Goal: Information Seeking & Learning: Learn about a topic

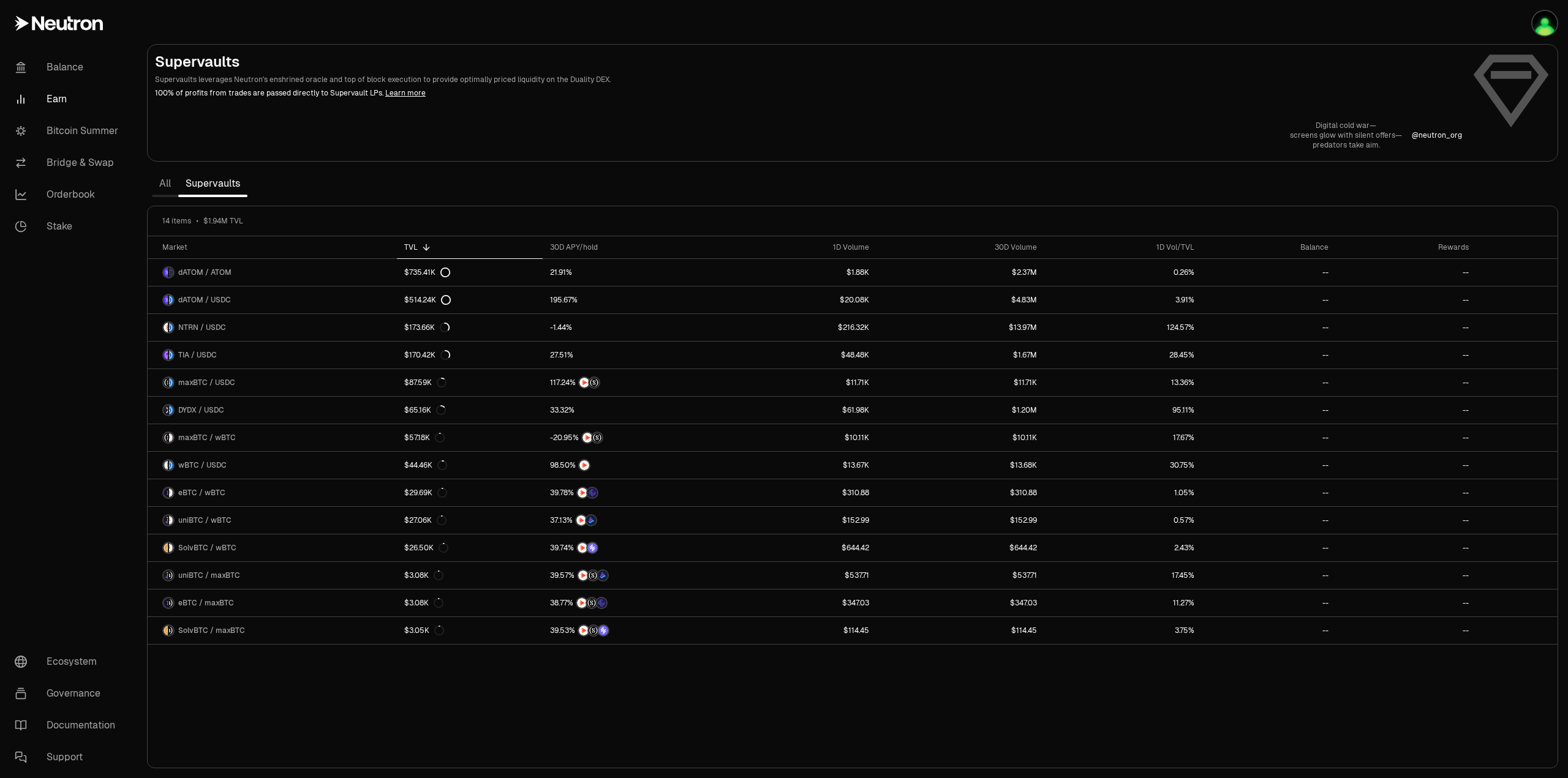
click at [159, 193] on link "All" at bounding box center [164, 184] width 26 height 25
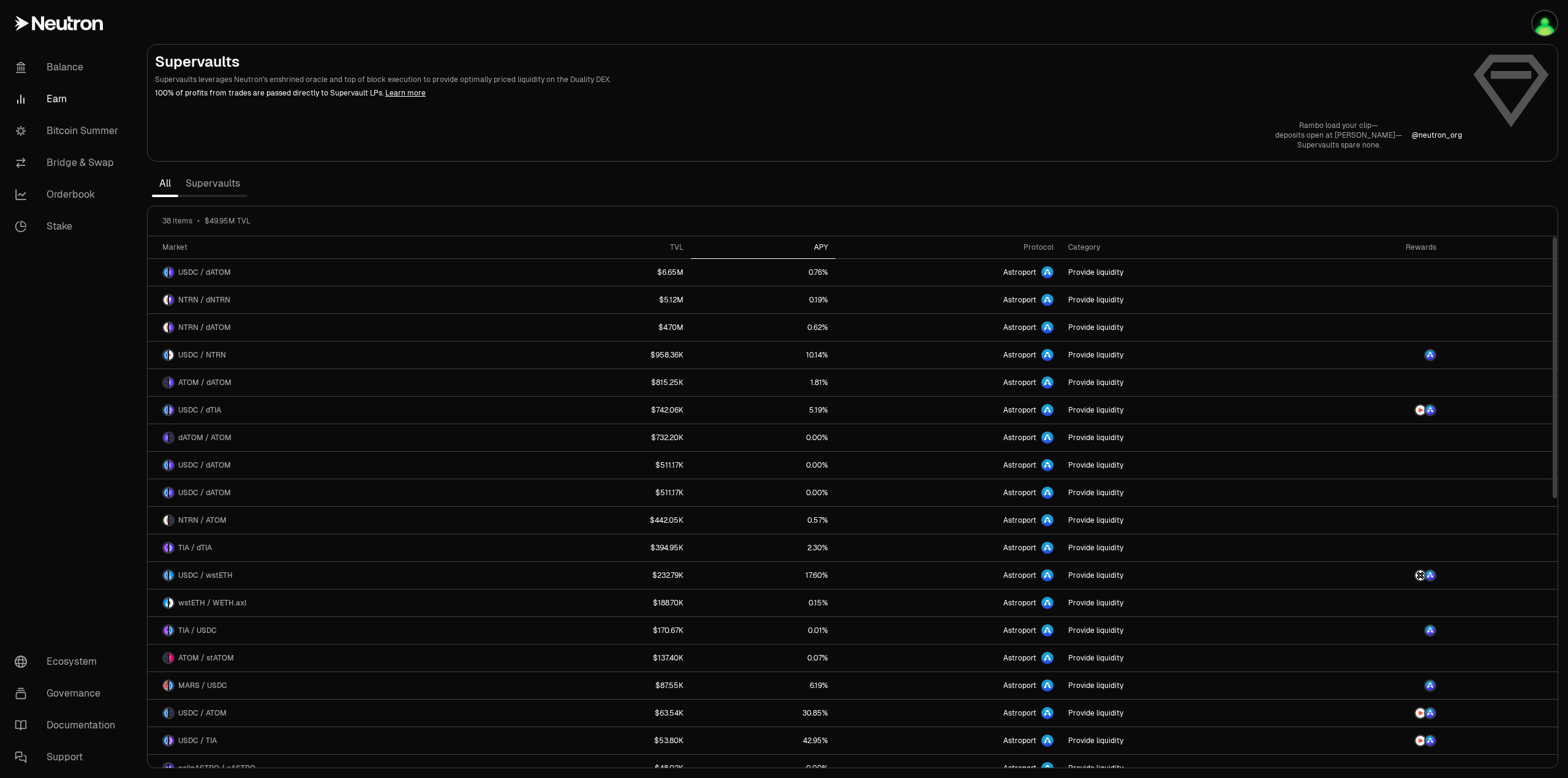
click at [820, 248] on div "APY" at bounding box center [763, 248] width 130 height 10
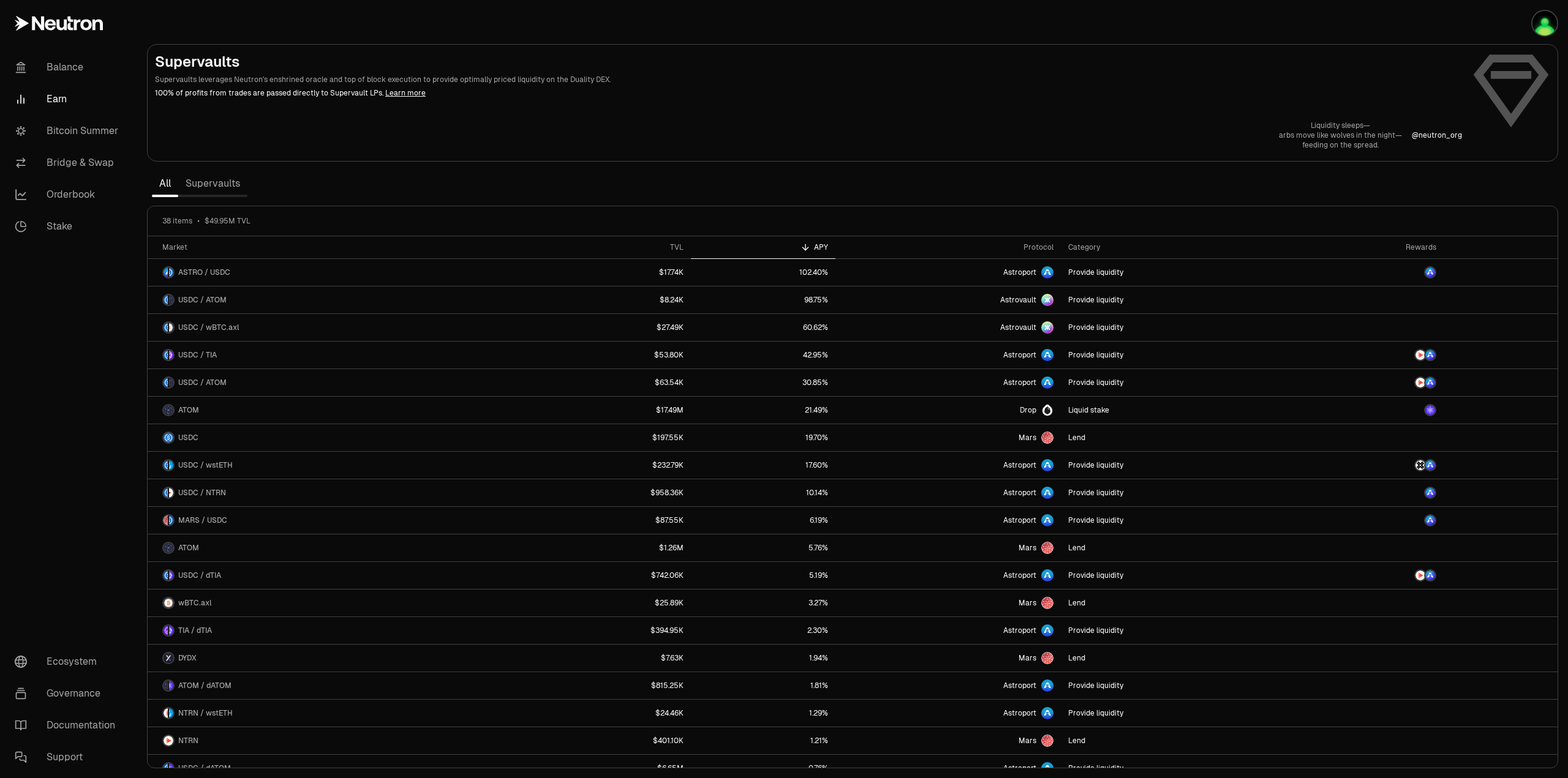
click at [213, 188] on link "Supervaults" at bounding box center [213, 184] width 69 height 25
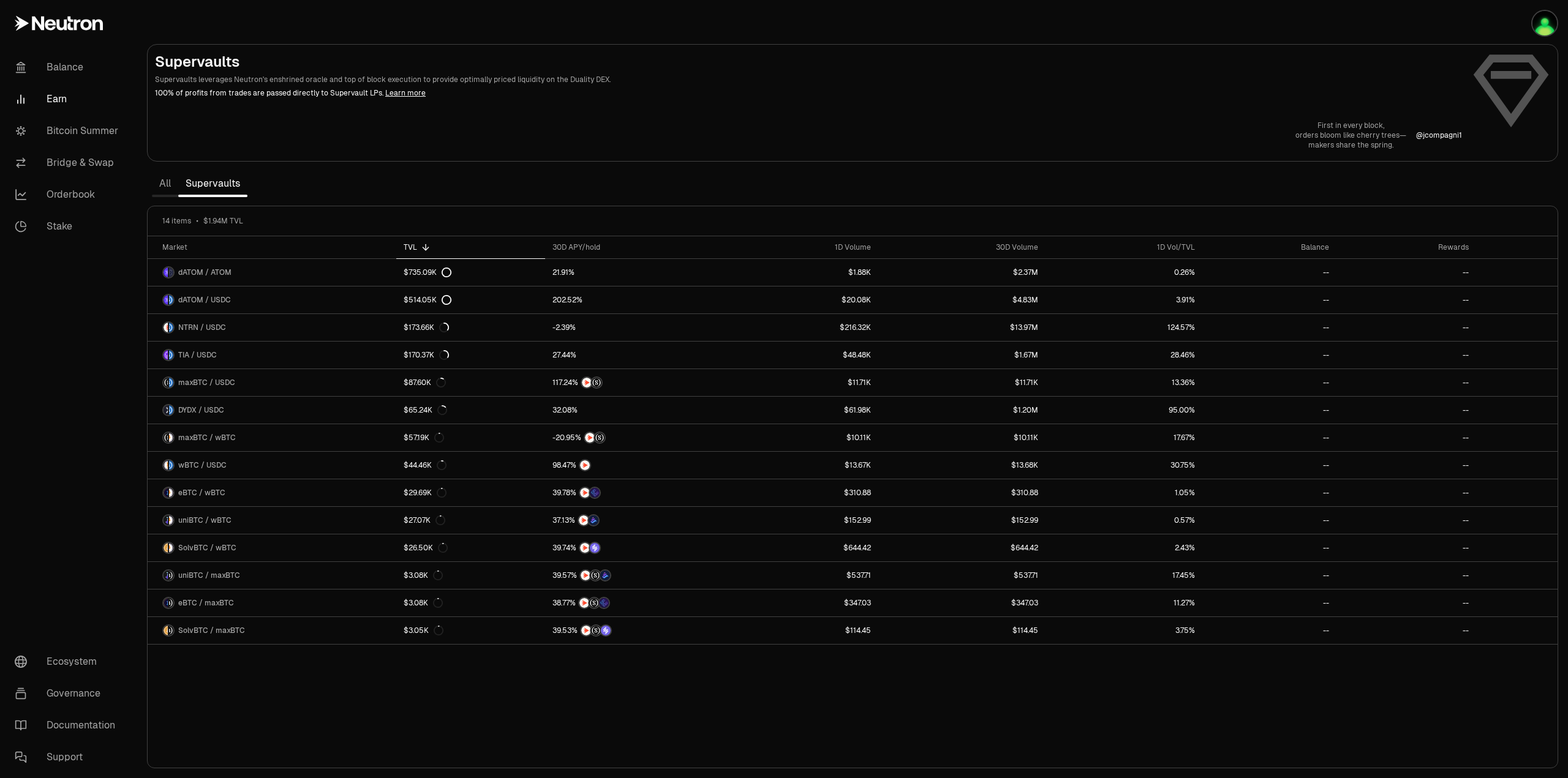
click at [164, 183] on link "All" at bounding box center [164, 184] width 26 height 25
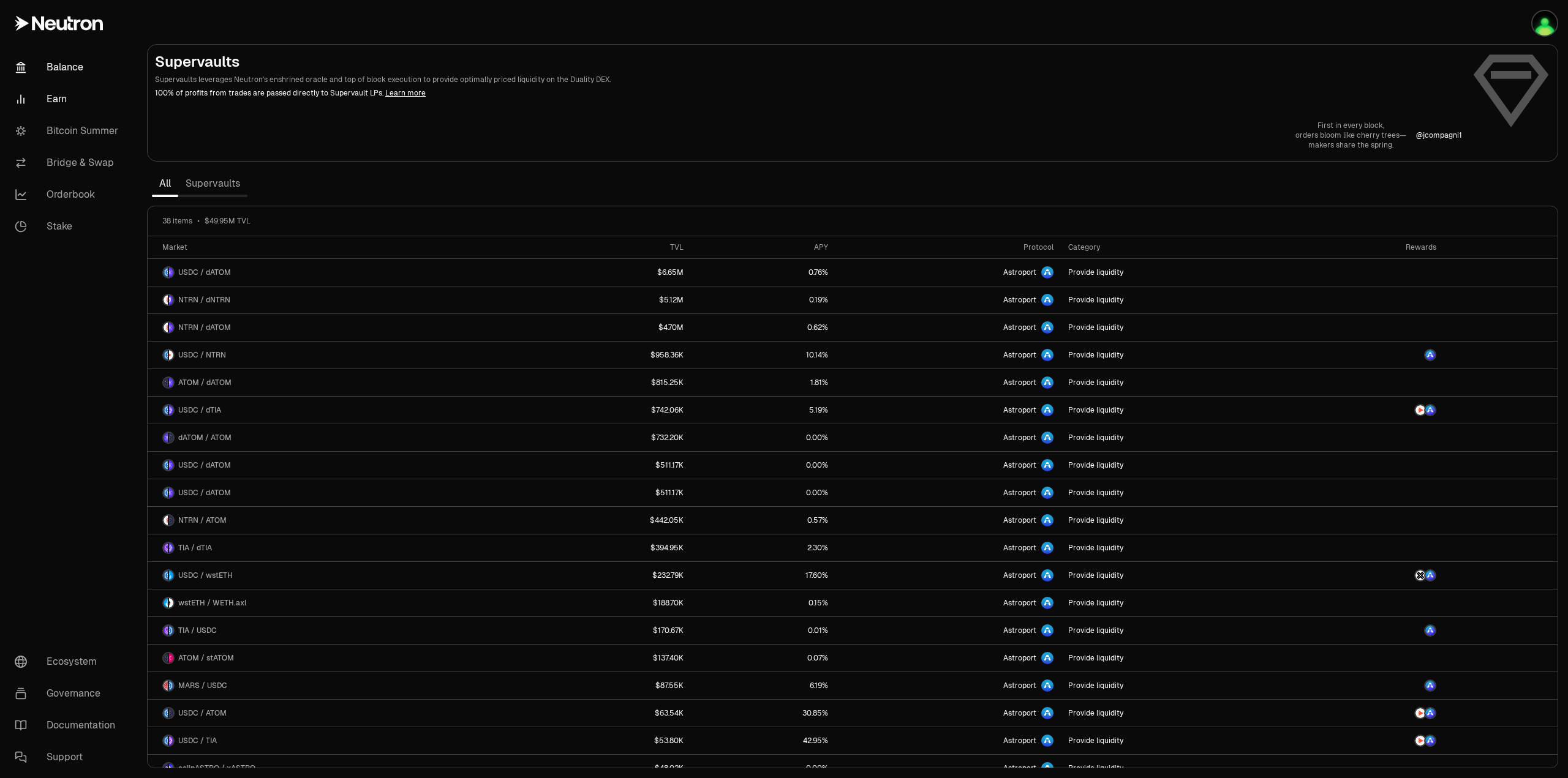
click at [60, 65] on link "Balance" at bounding box center [68, 67] width 128 height 32
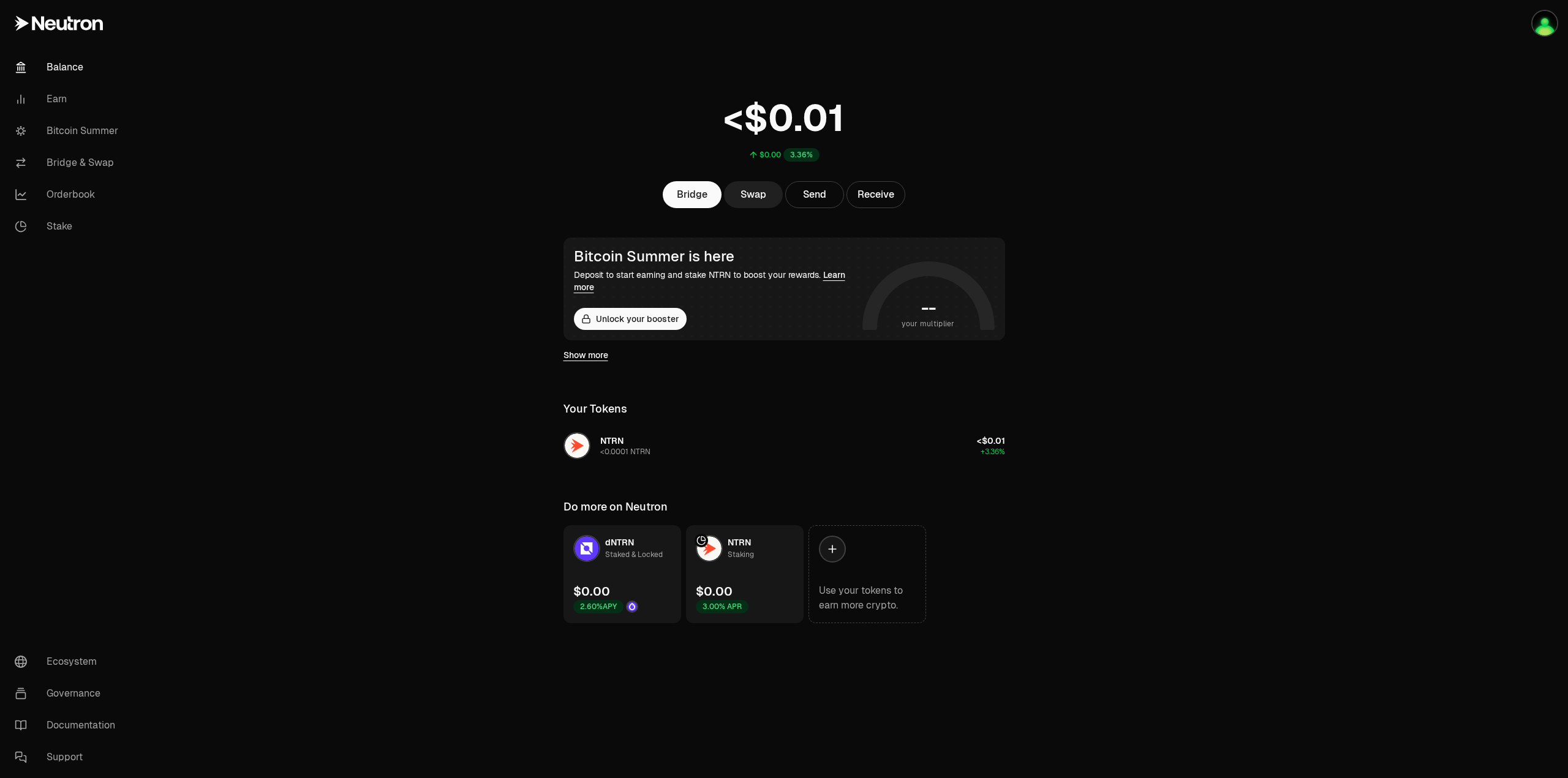
click at [744, 193] on link "Swap" at bounding box center [752, 195] width 59 height 27
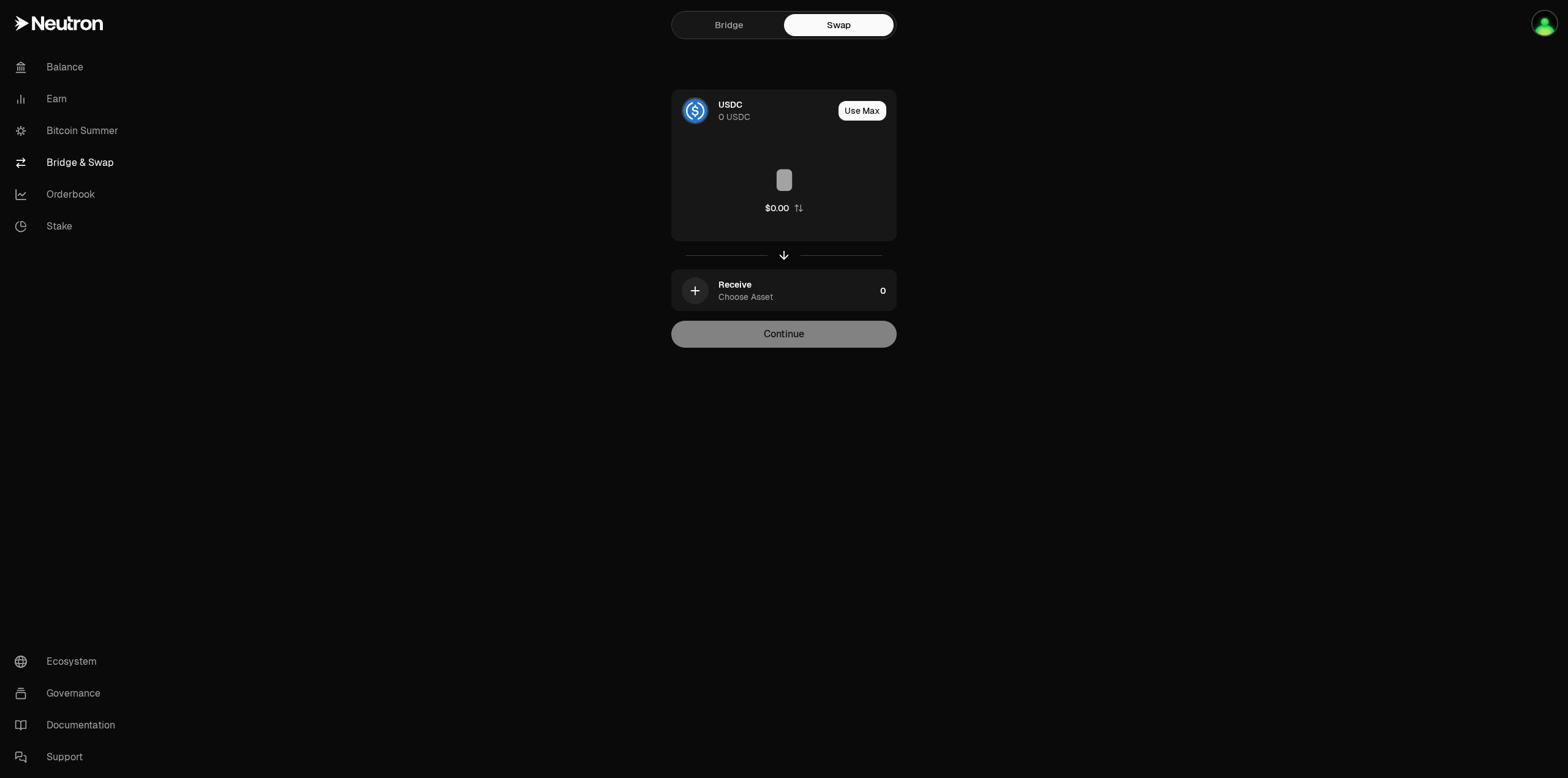
click at [717, 28] on link "Bridge" at bounding box center [729, 25] width 109 height 22
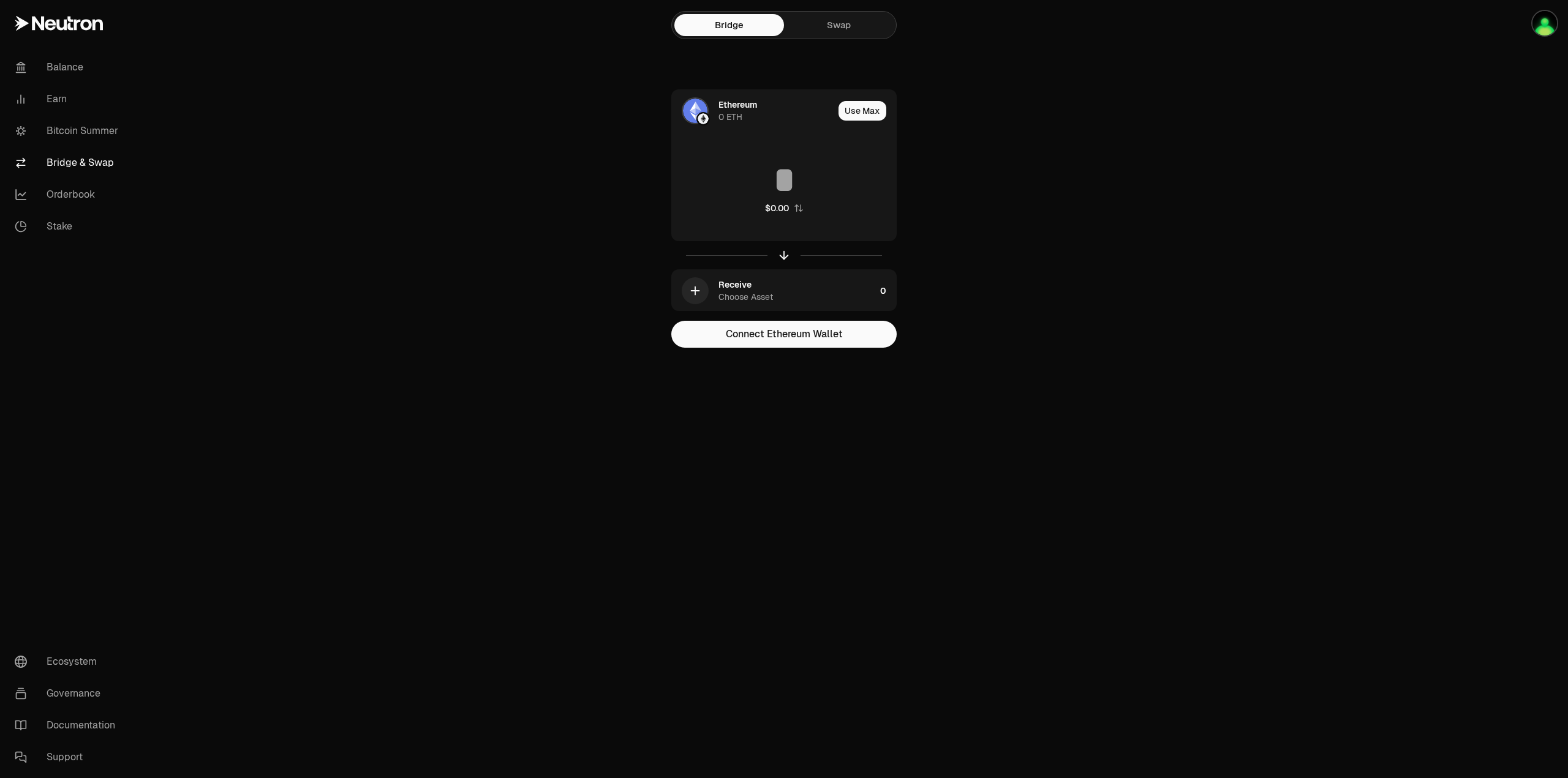
click at [868, 22] on link "Swap" at bounding box center [839, 25] width 109 height 22
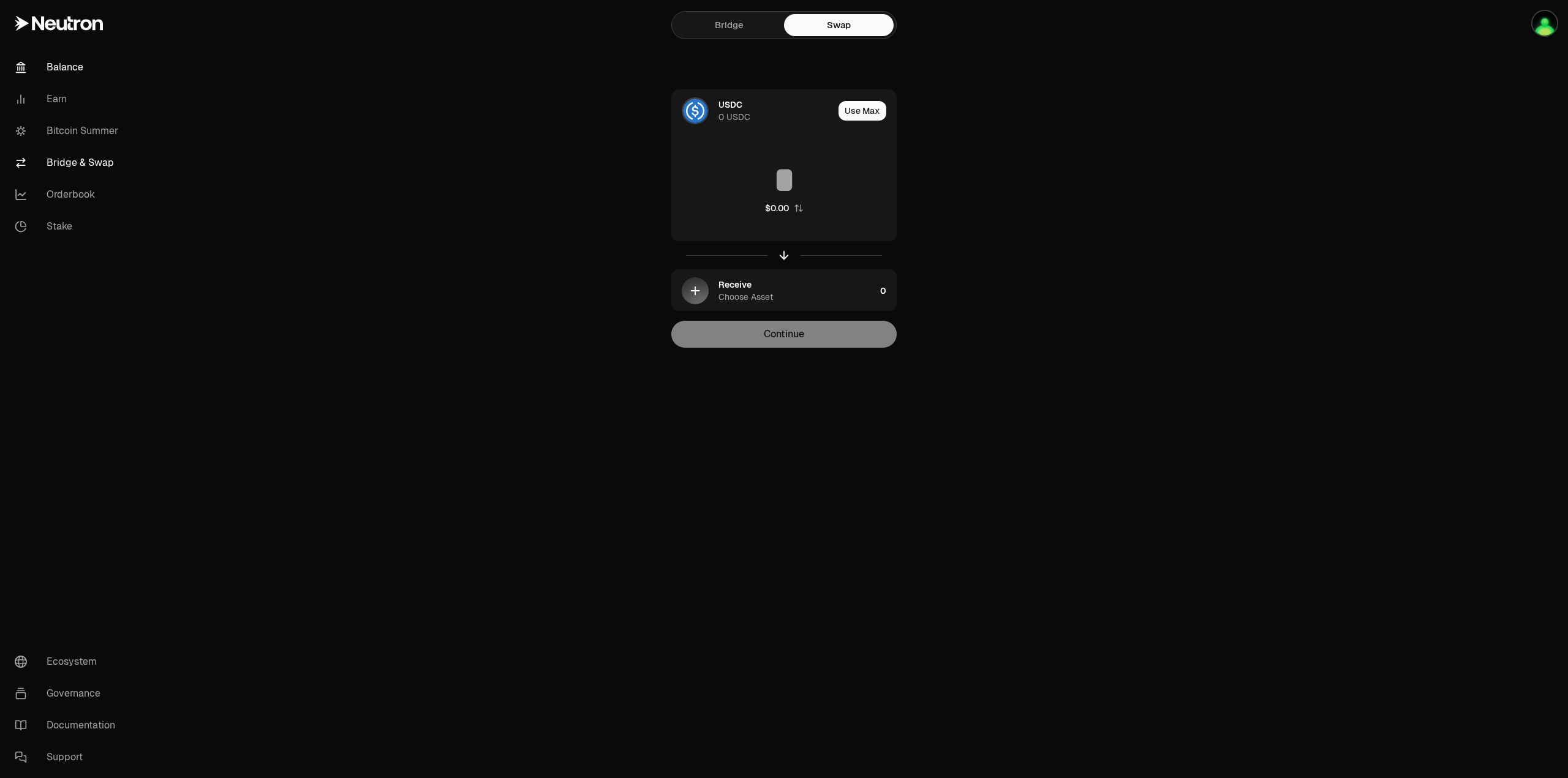
click at [59, 76] on link "Balance" at bounding box center [68, 67] width 128 height 32
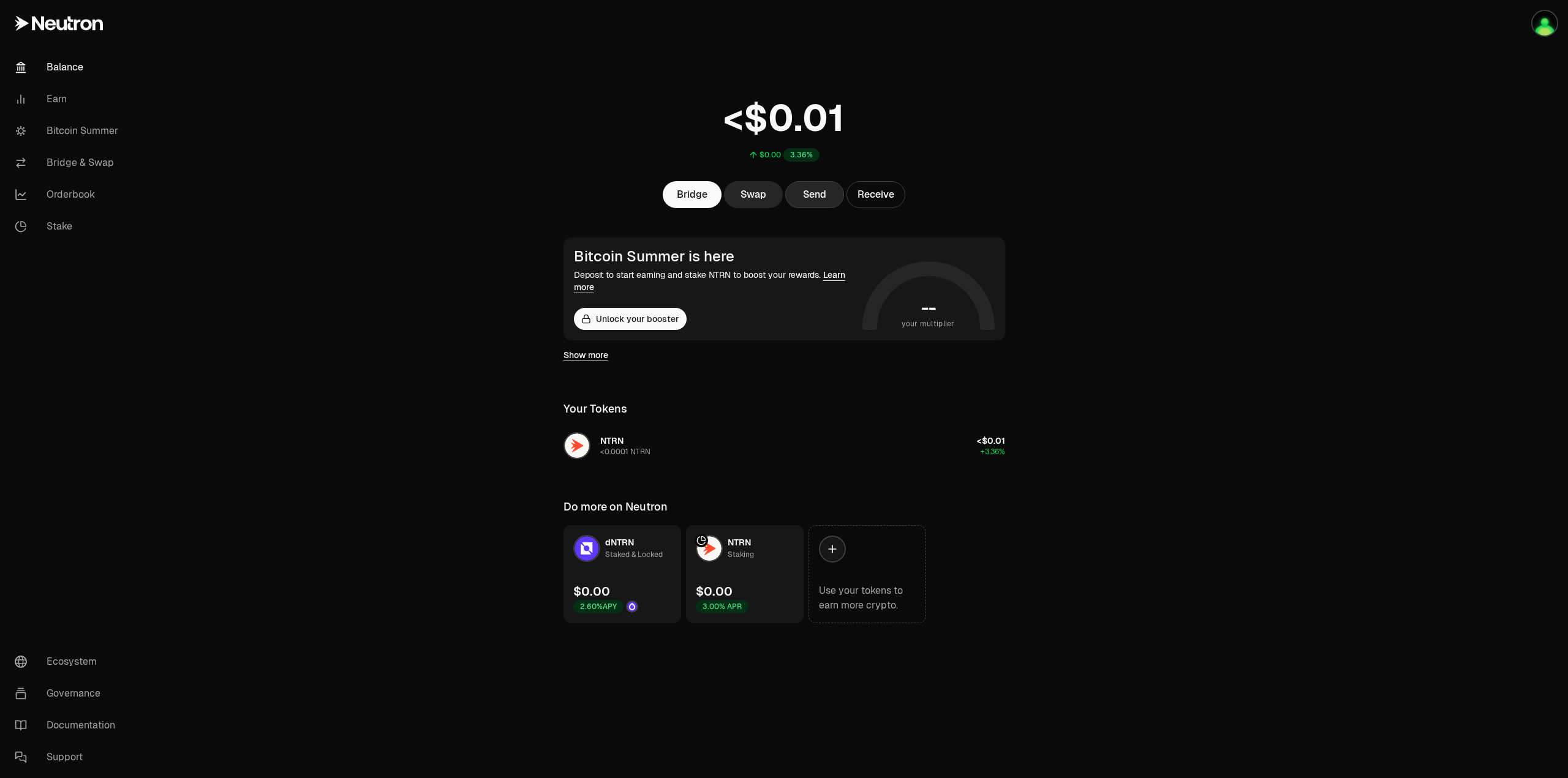
click at [825, 201] on button "Send" at bounding box center [814, 195] width 59 height 27
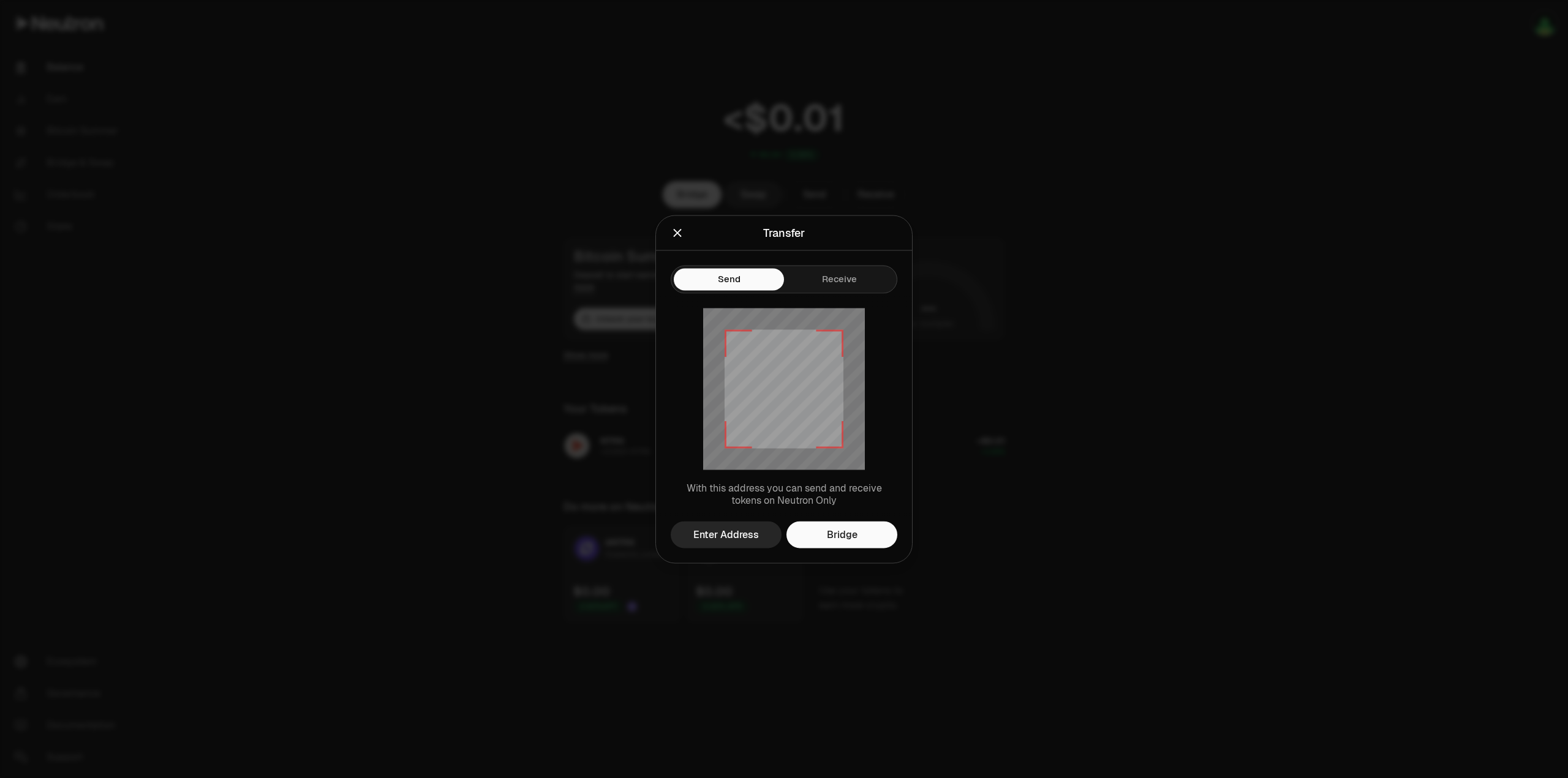
click at [680, 228] on icon "Close" at bounding box center [677, 233] width 13 height 13
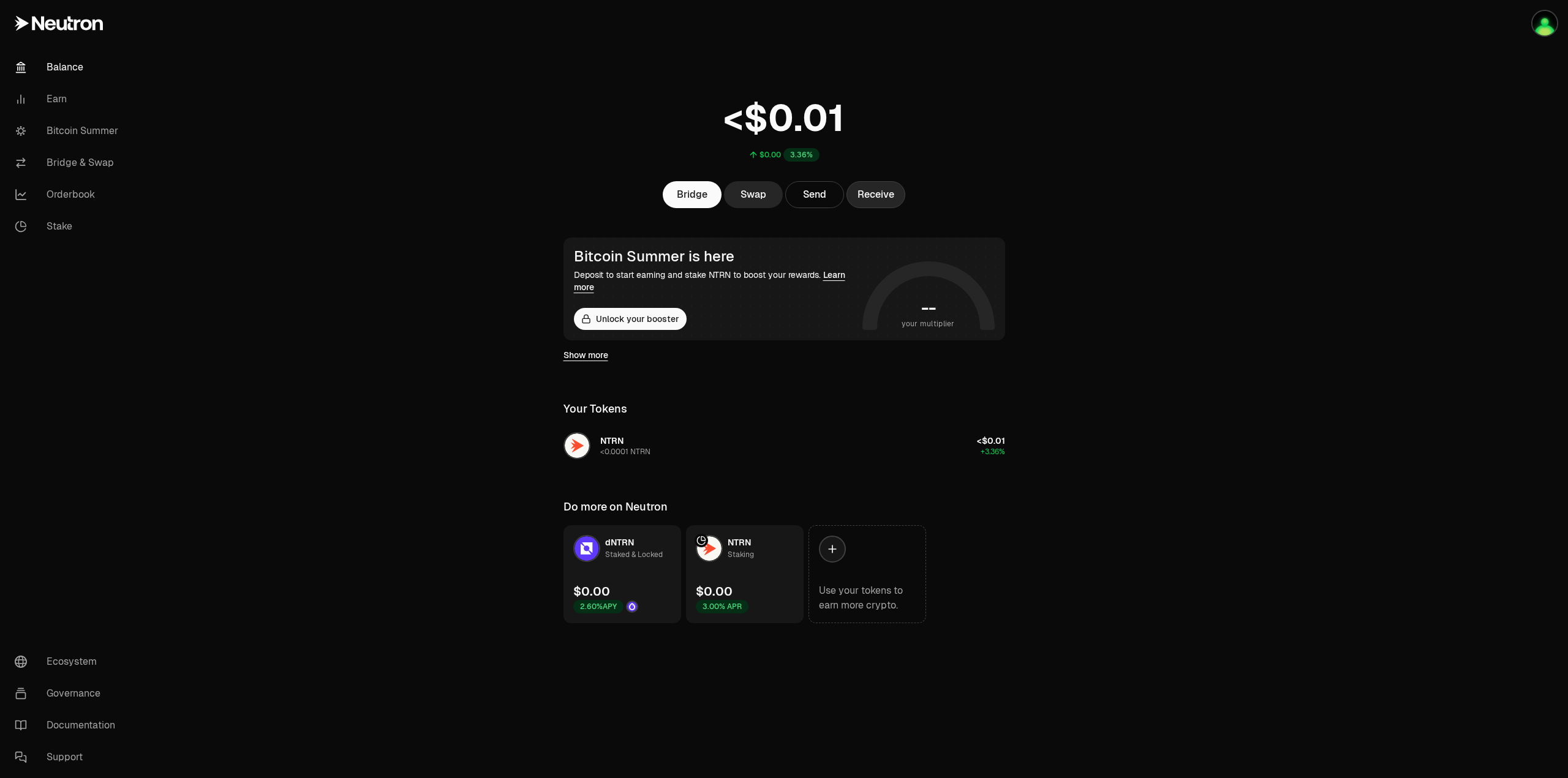
click at [877, 204] on button "Receive" at bounding box center [875, 195] width 59 height 27
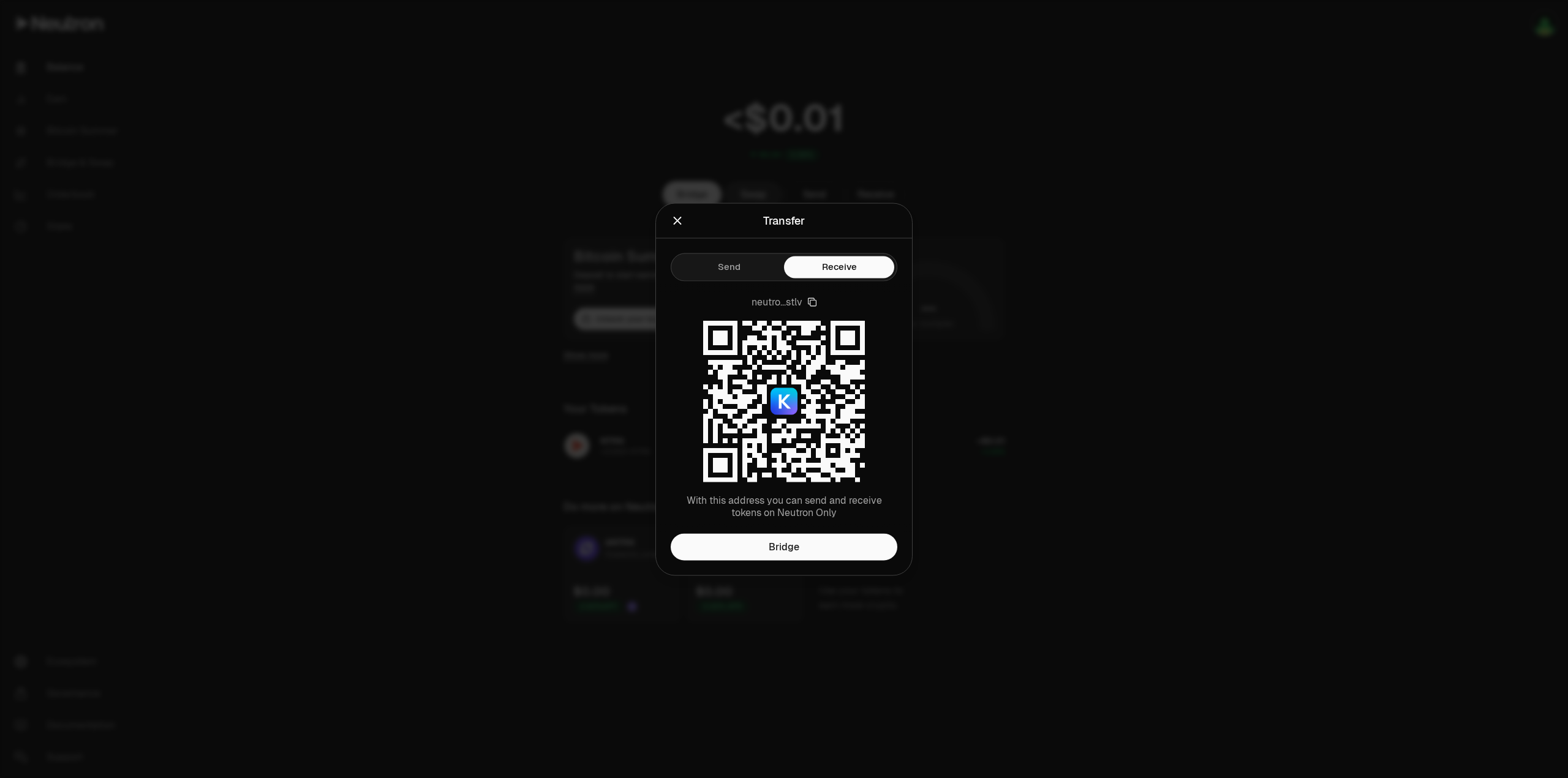
click at [672, 227] on button "Close" at bounding box center [677, 221] width 13 height 17
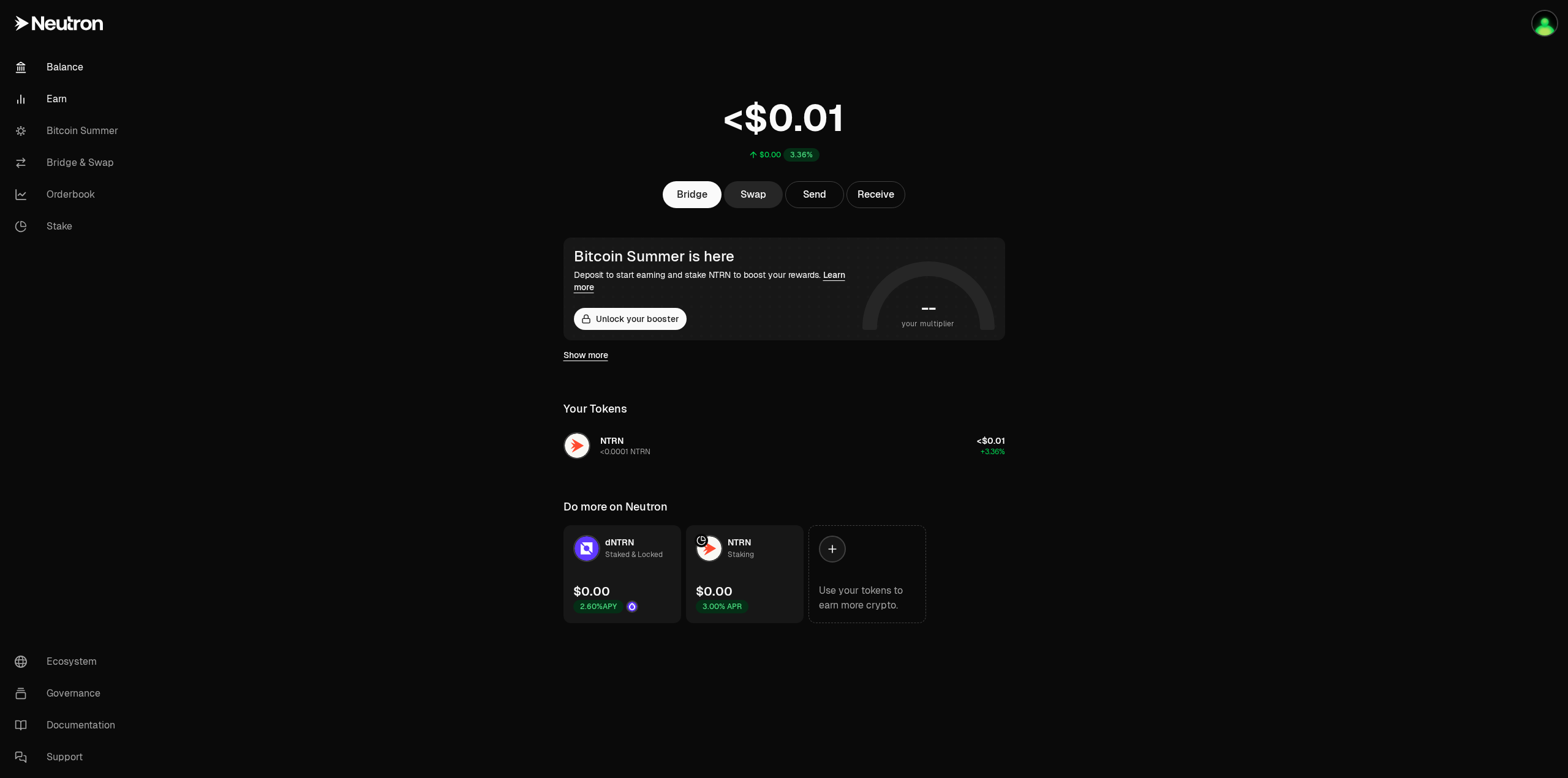
click at [57, 105] on link "Earn" at bounding box center [68, 99] width 128 height 32
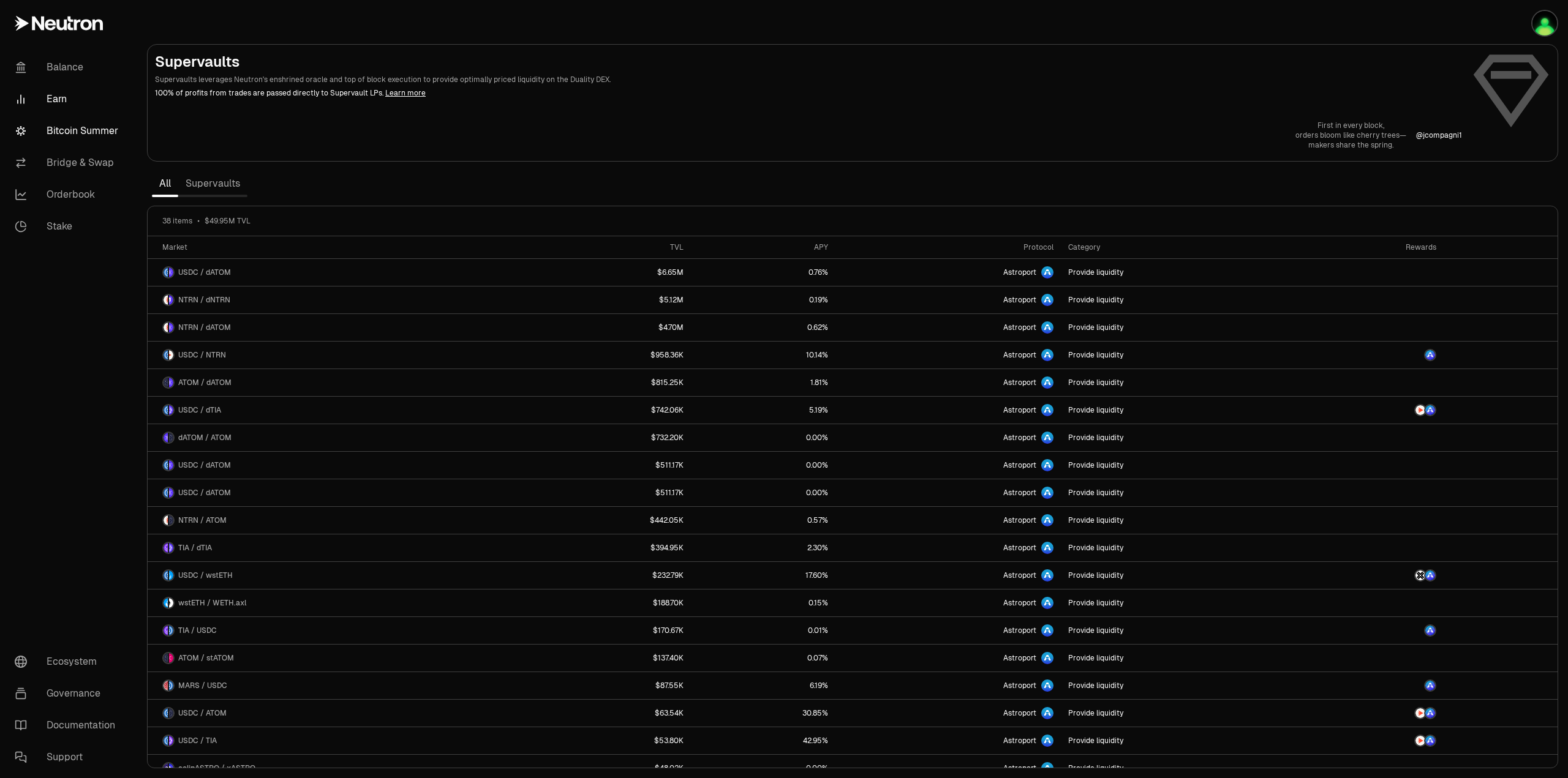
click at [69, 141] on link "Bitcoin Summer" at bounding box center [68, 130] width 128 height 32
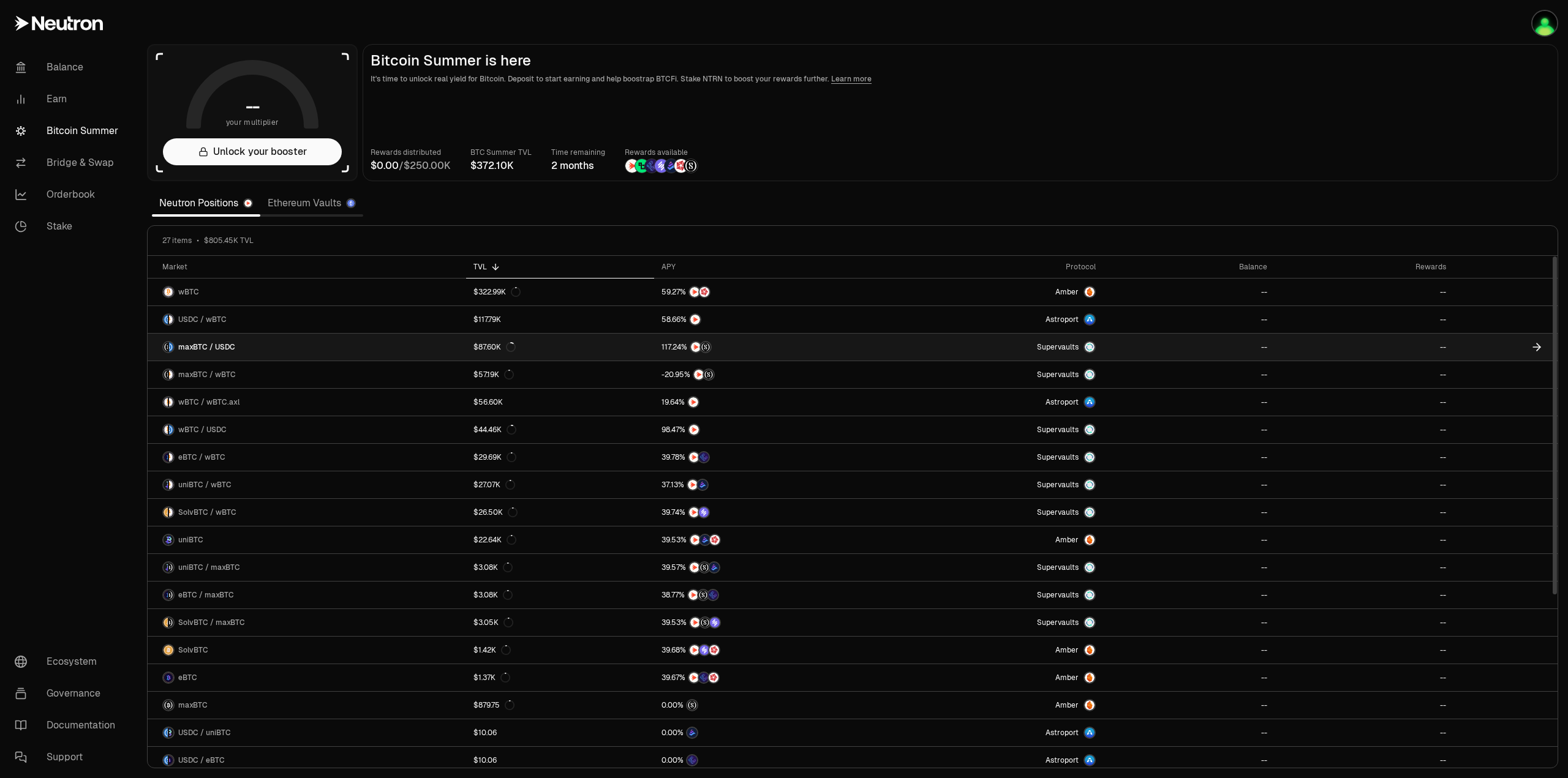
click at [1073, 350] on span "Supervaults" at bounding box center [1057, 347] width 41 height 10
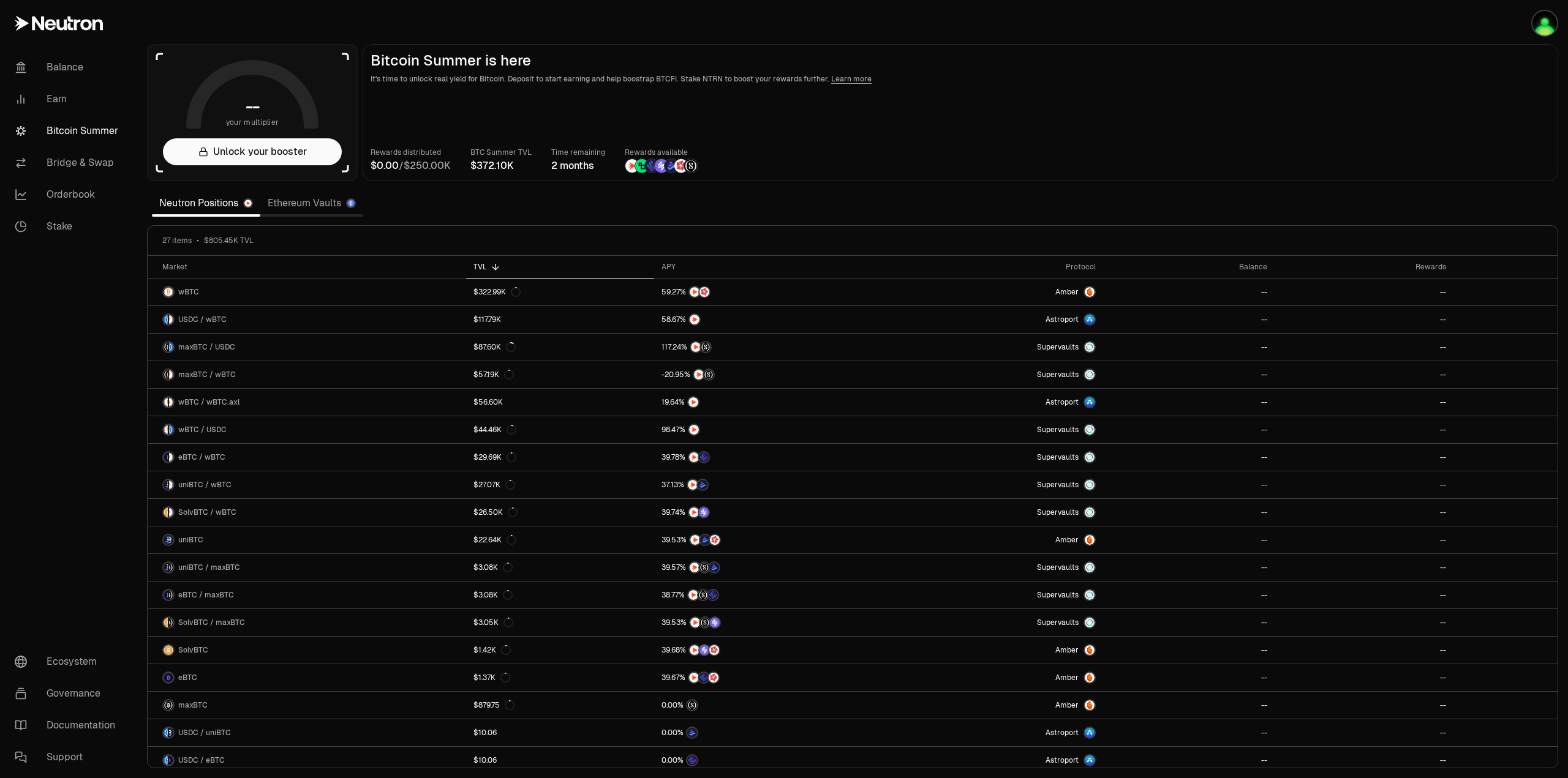
click at [314, 203] on link "Ethereum Vaults" at bounding box center [311, 203] width 103 height 25
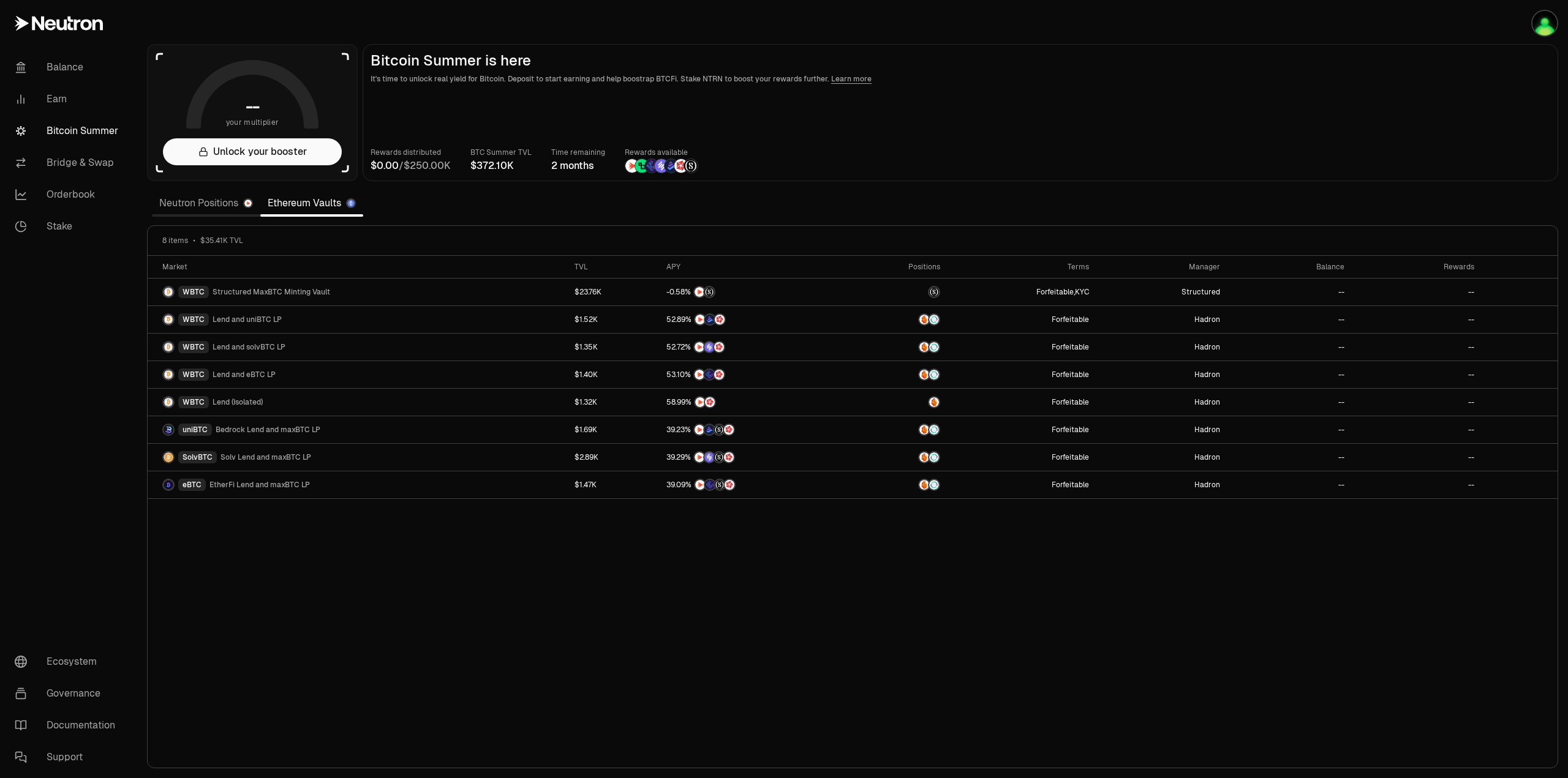
click at [187, 215] on div "Neutron Positions Ethereum Vaults" at bounding box center [257, 203] width 211 height 27
click at [187, 206] on link "Neutron Positions" at bounding box center [205, 203] width 108 height 25
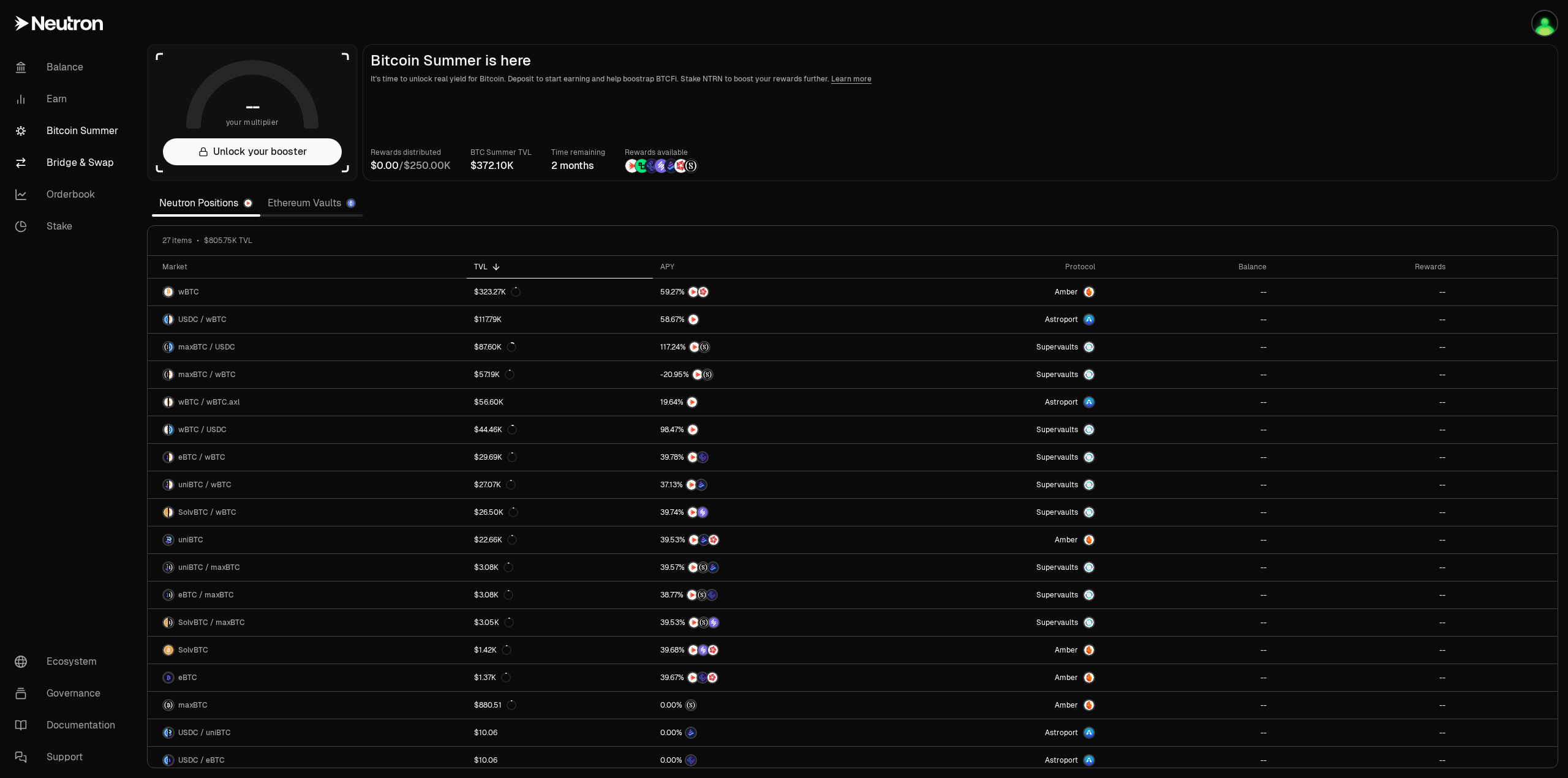
click at [76, 169] on link "Bridge & Swap" at bounding box center [68, 162] width 128 height 32
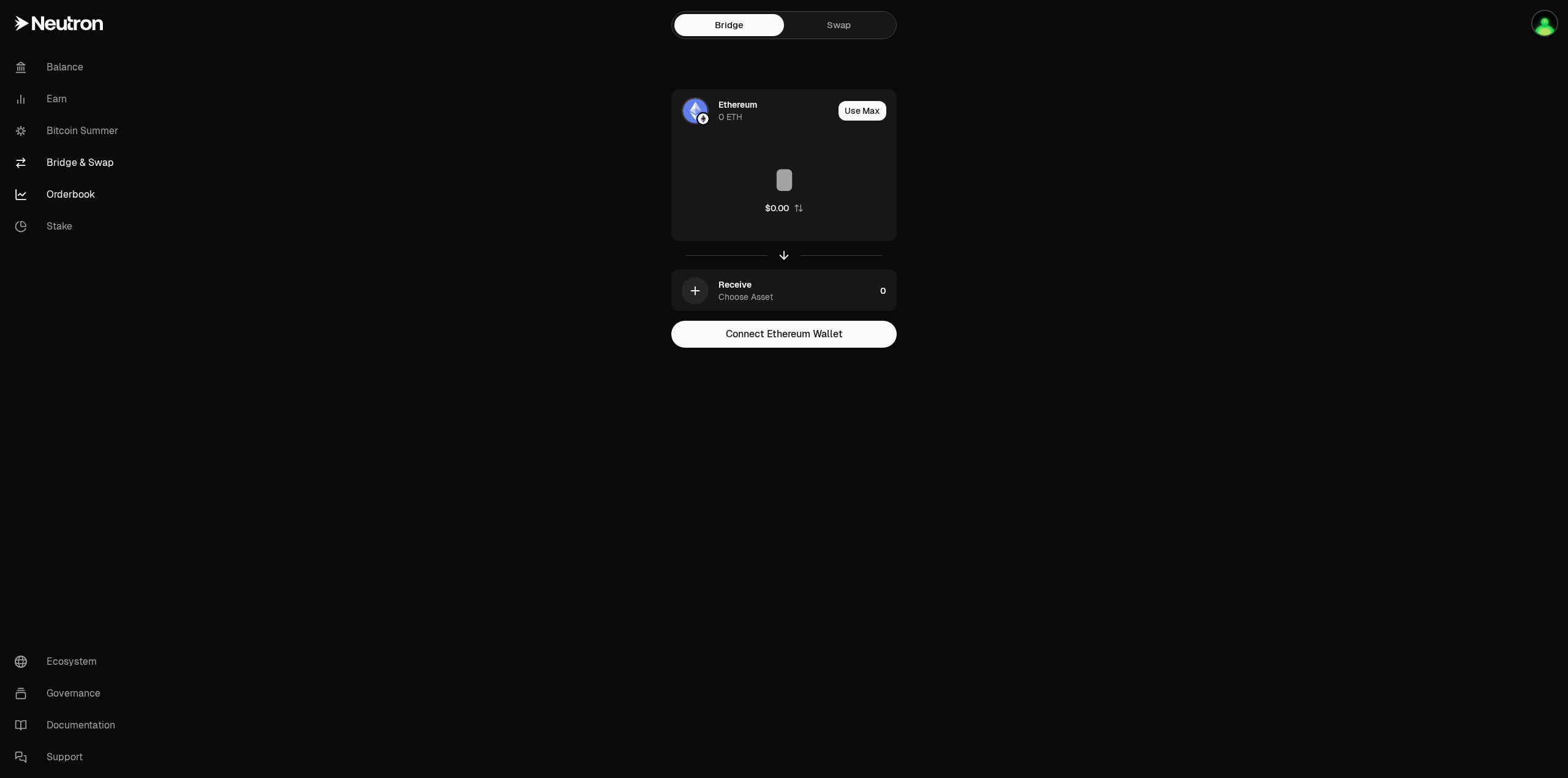
click at [77, 192] on link "Orderbook" at bounding box center [68, 194] width 128 height 32
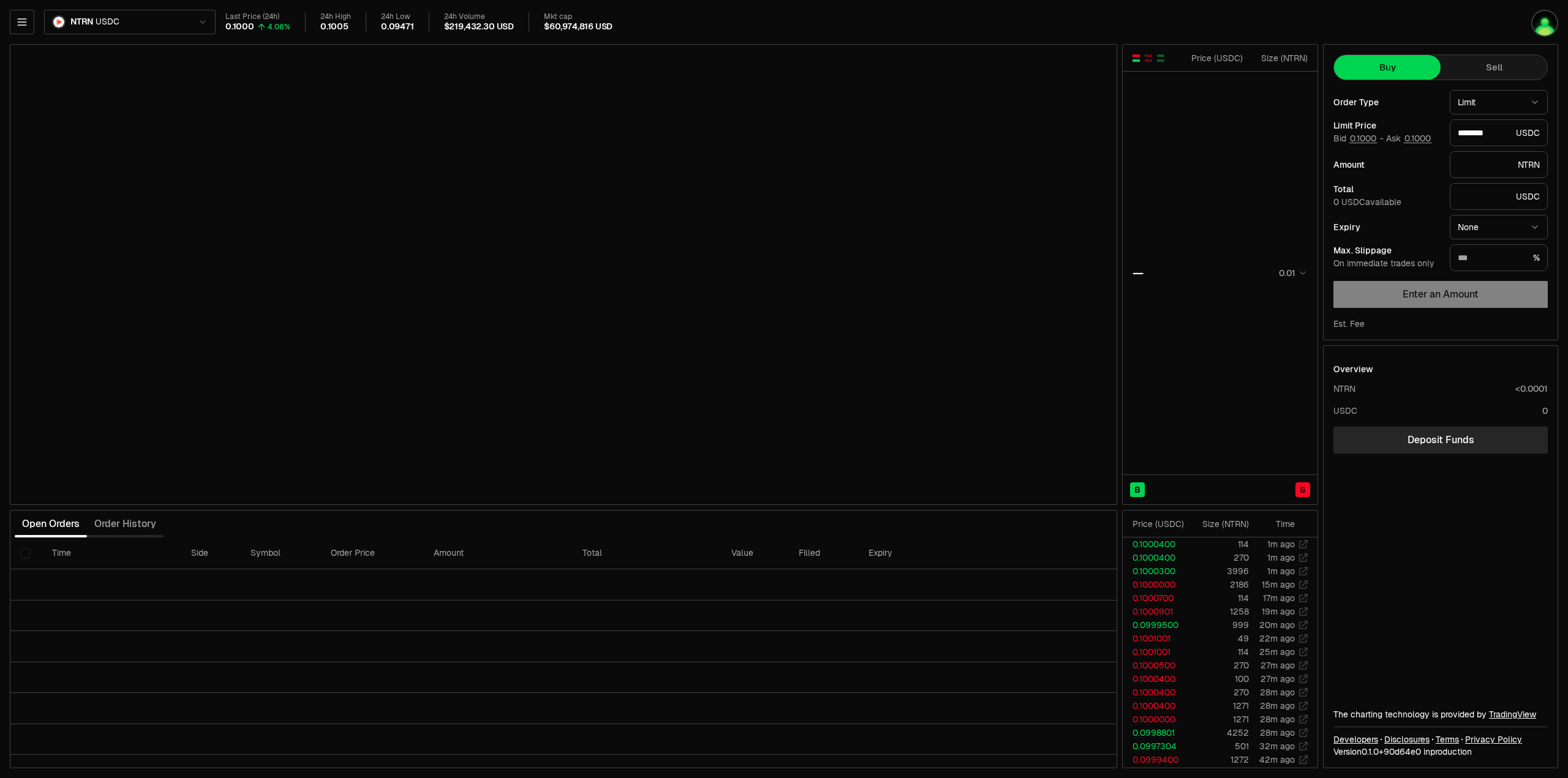
click at [135, 18] on html "Balance Earn Bitcoin Summer Bridge & Swap Orderbook Stake Ecosystem Governance …" at bounding box center [784, 389] width 1568 height 778
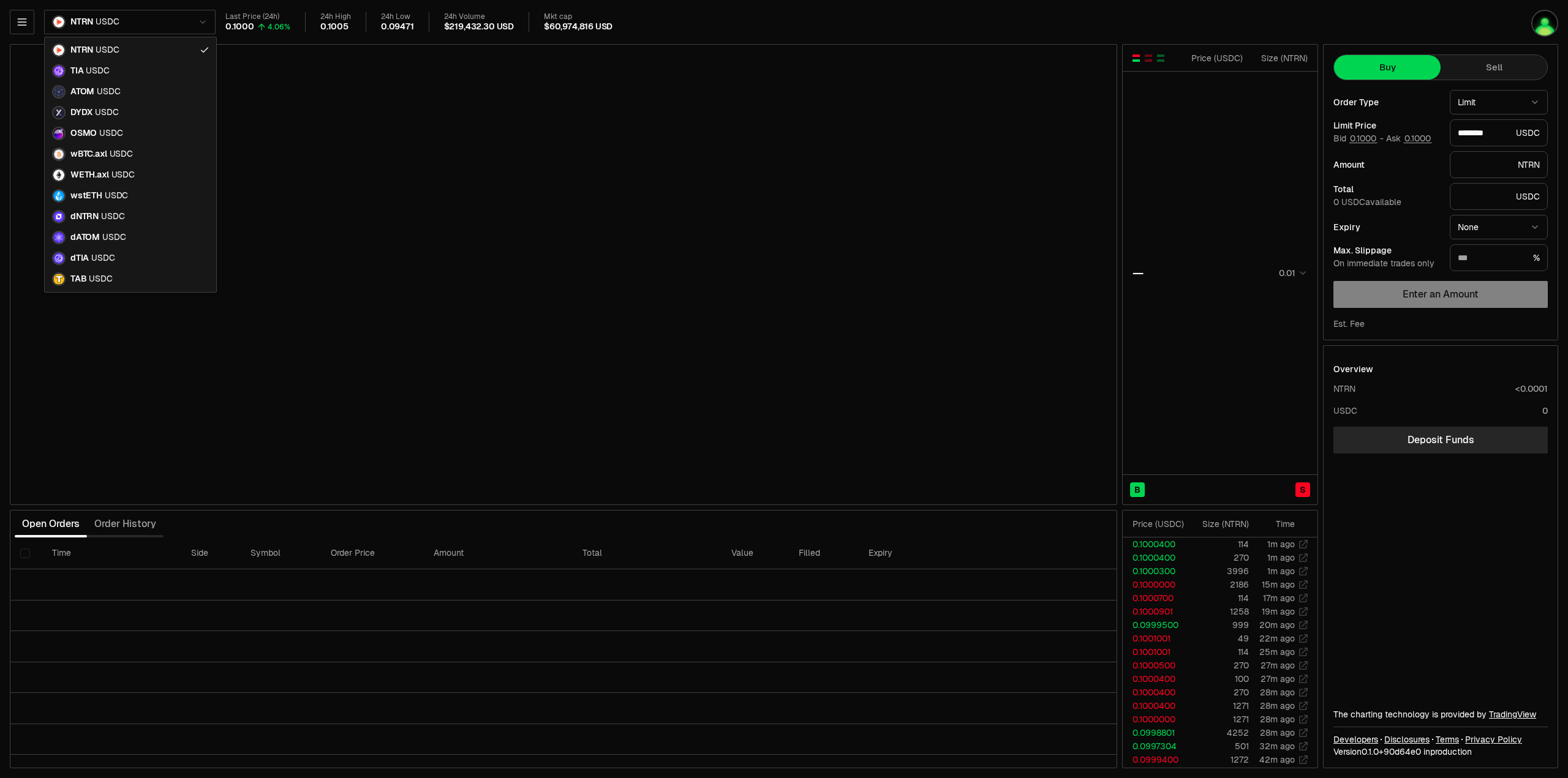
type input "********"
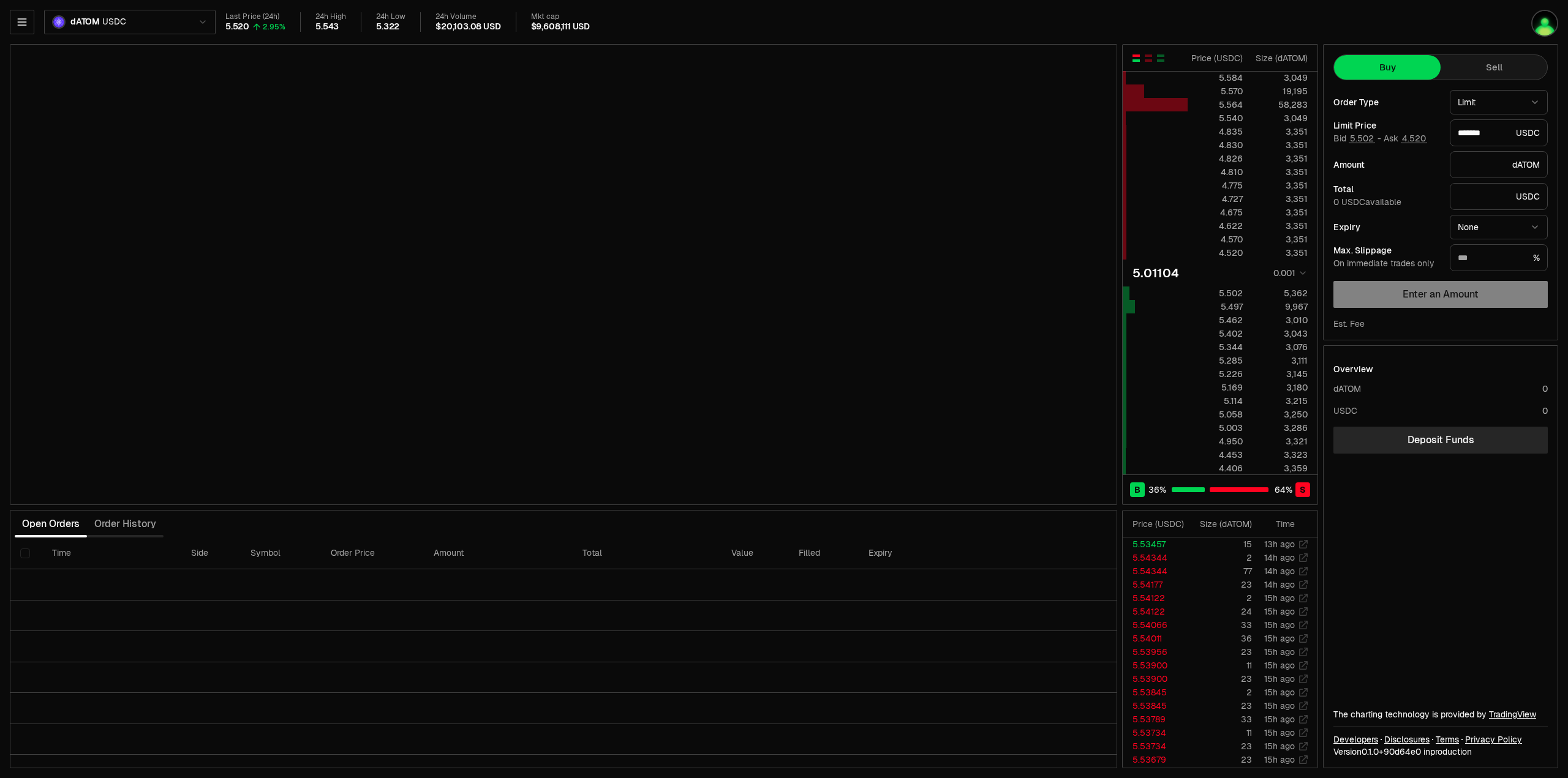
click at [1300, 273] on html "Balance Earn Bitcoin Summer Bridge & Swap Orderbook Stake Ecosystem Governance …" at bounding box center [784, 389] width 1568 height 778
click at [1301, 272] on html "Balance Earn Bitcoin Summer Bridge & Swap Orderbook Stake Ecosystem Governance …" at bounding box center [784, 389] width 1568 height 778
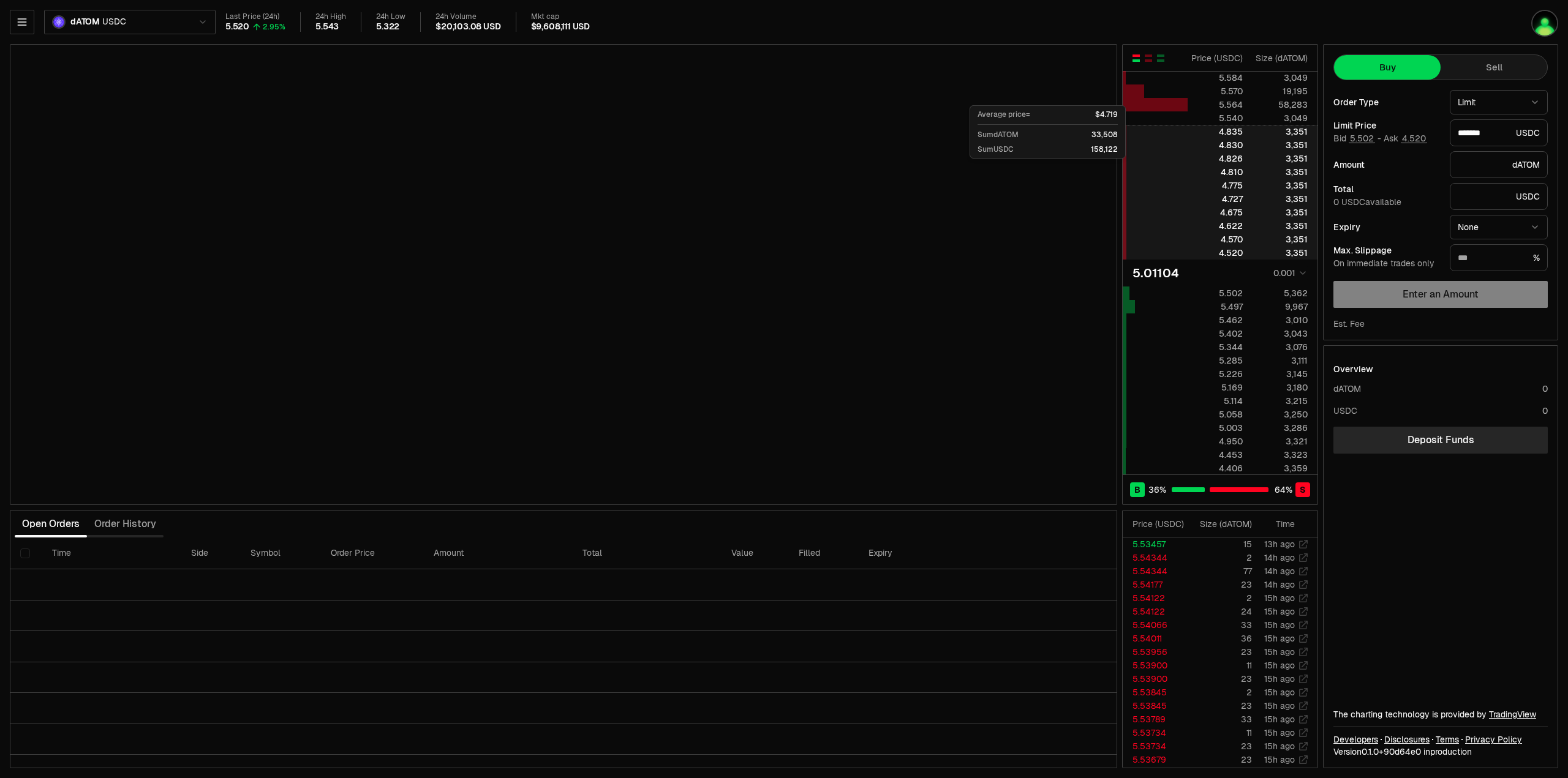
click at [1247, 133] on div at bounding box center [1221, 131] width 65 height 12
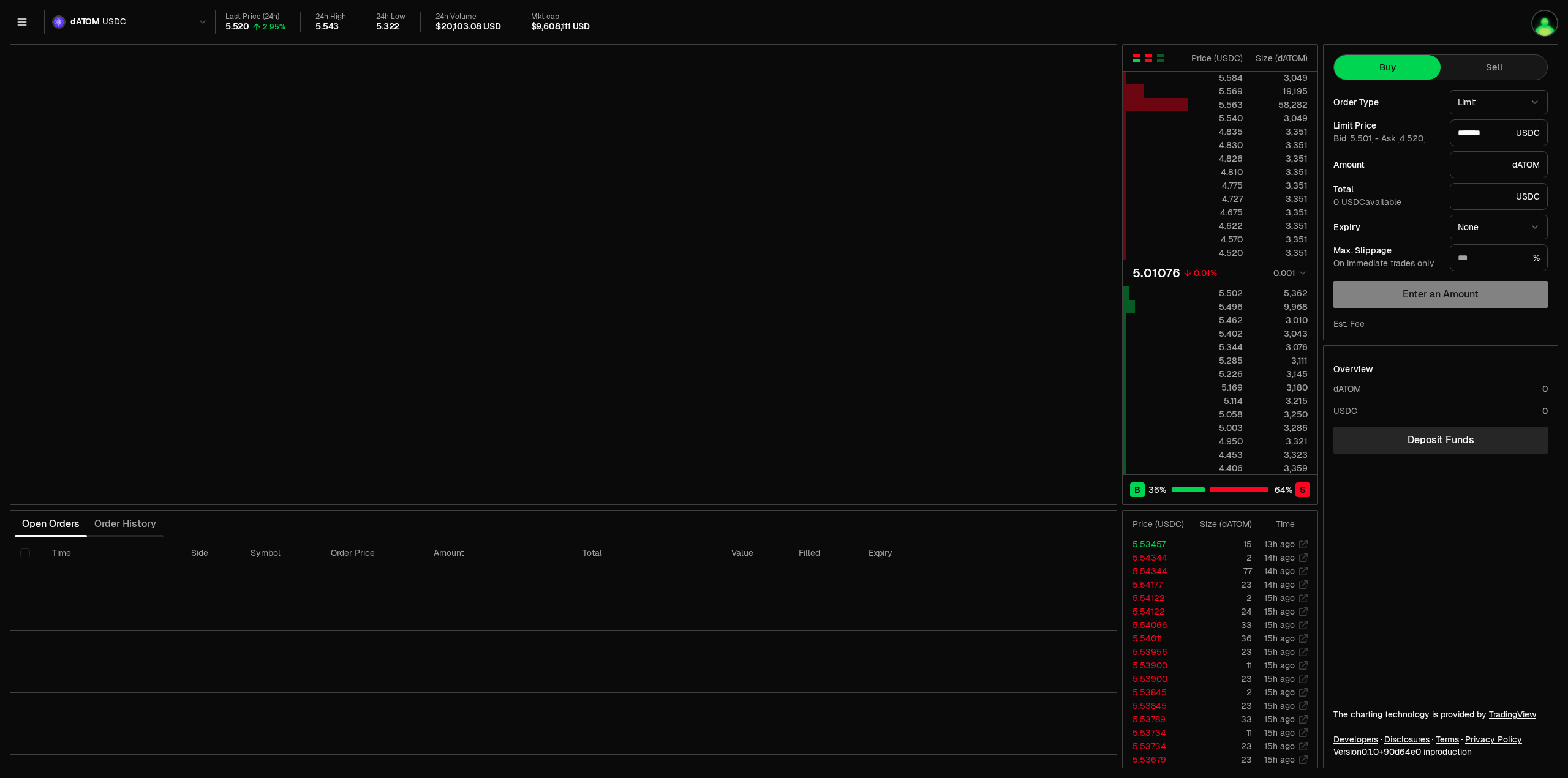
click at [1151, 59] on div "button" at bounding box center [1149, 60] width 8 height 3
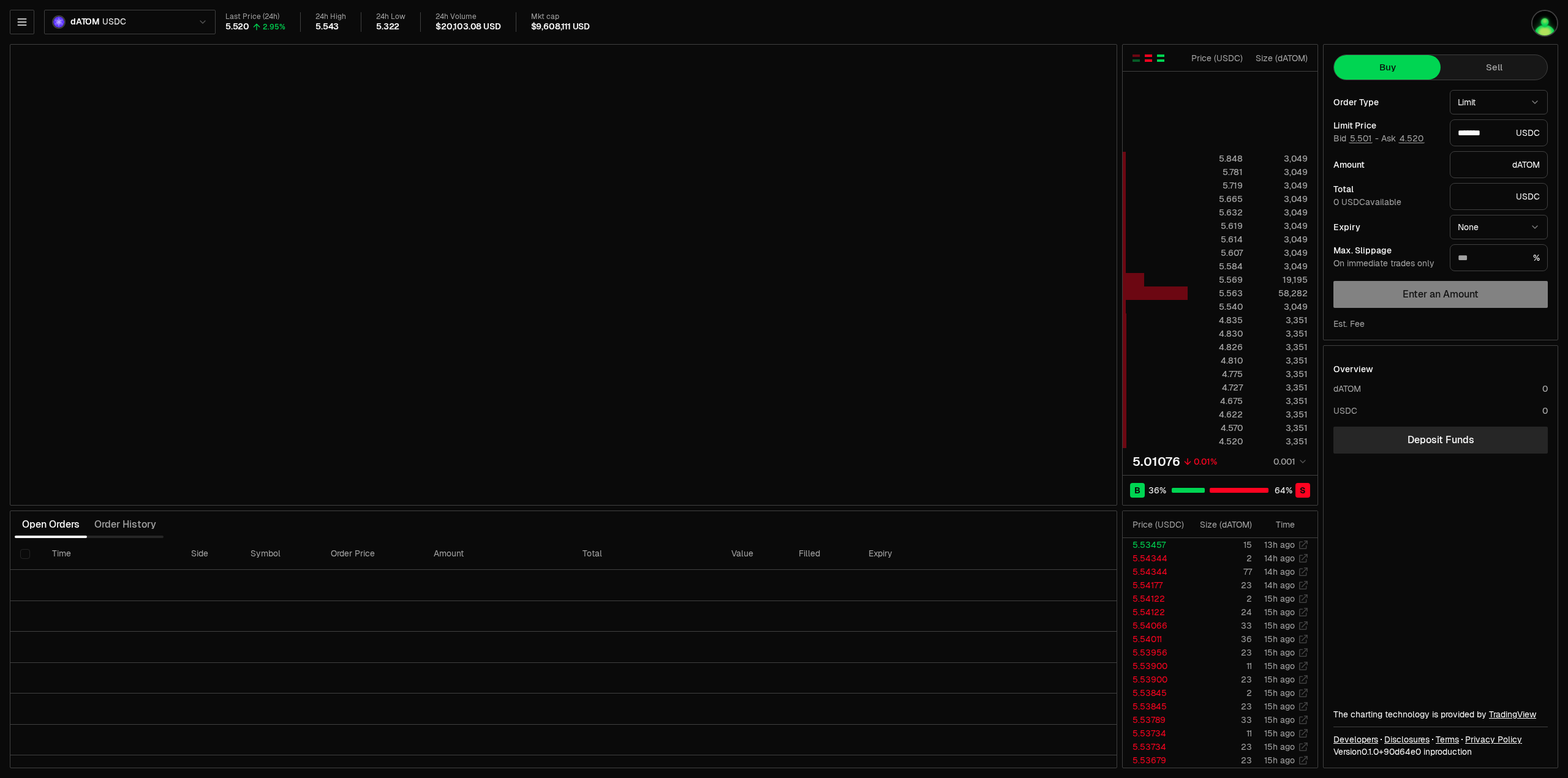
click at [1157, 58] on div "button" at bounding box center [1161, 59] width 8 height 8
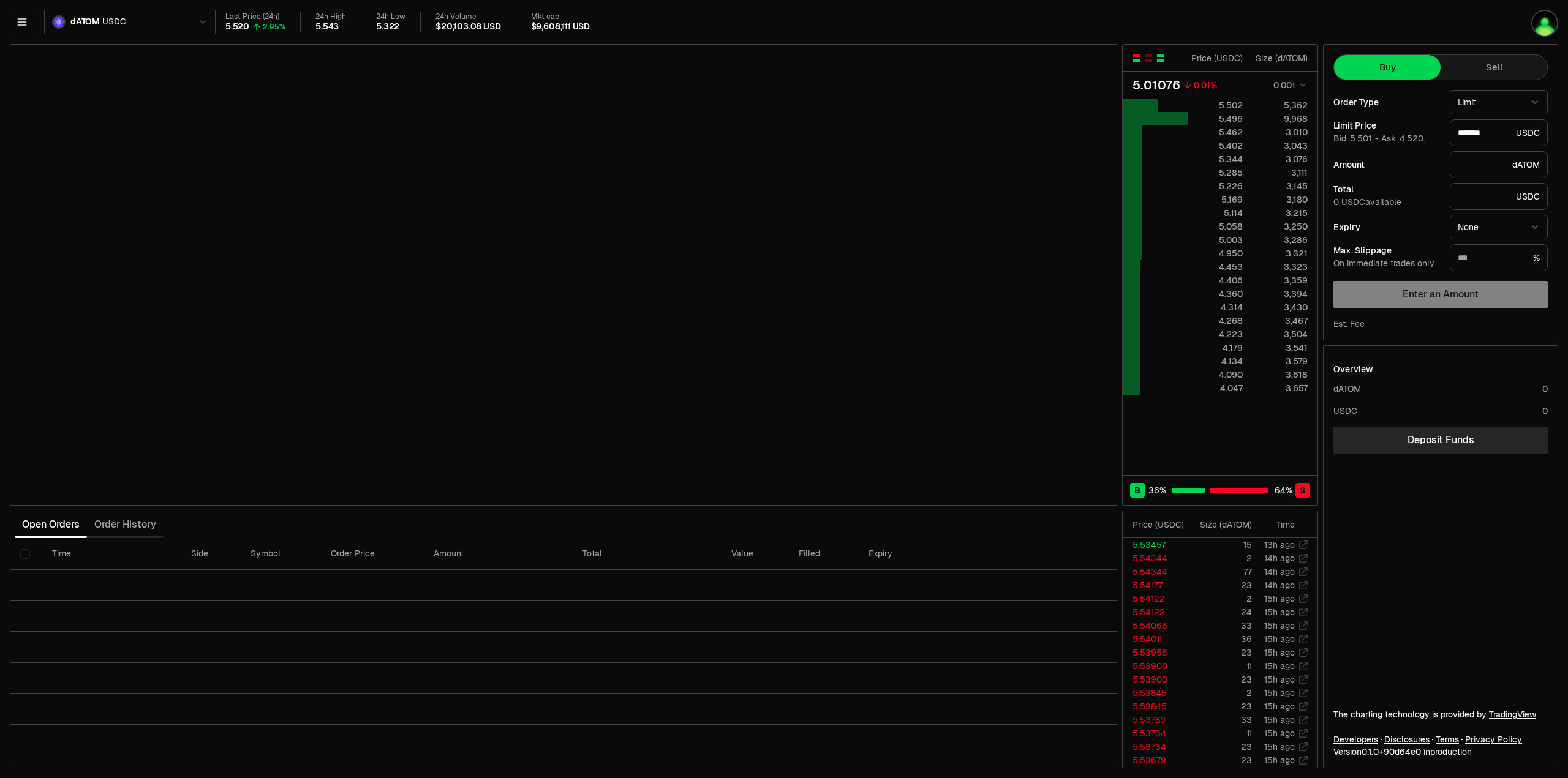
click at [1133, 59] on div "button" at bounding box center [1136, 59] width 8 height 8
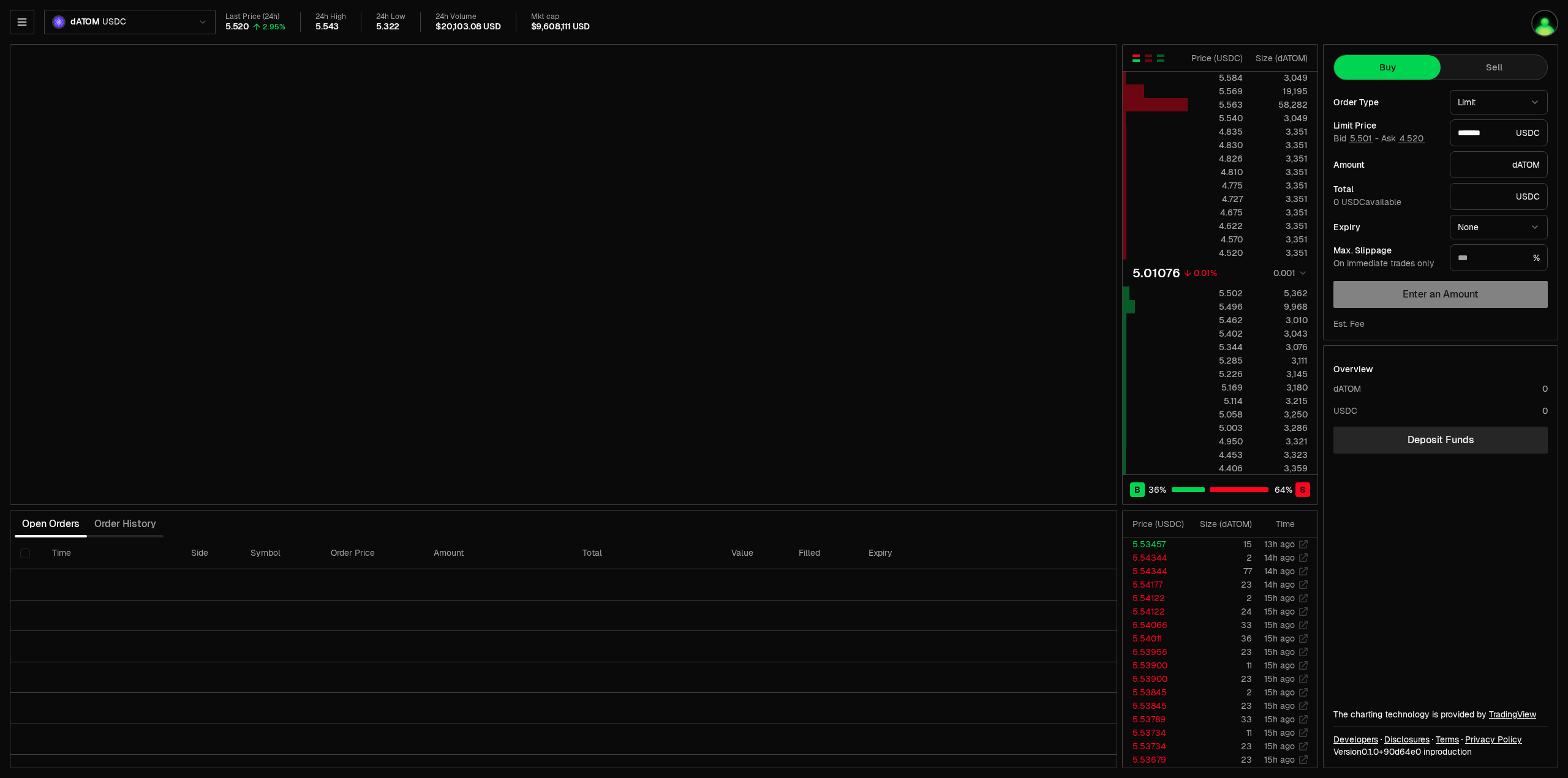
click at [1303, 498] on div "B 36 % 64 % S" at bounding box center [1220, 489] width 195 height 30
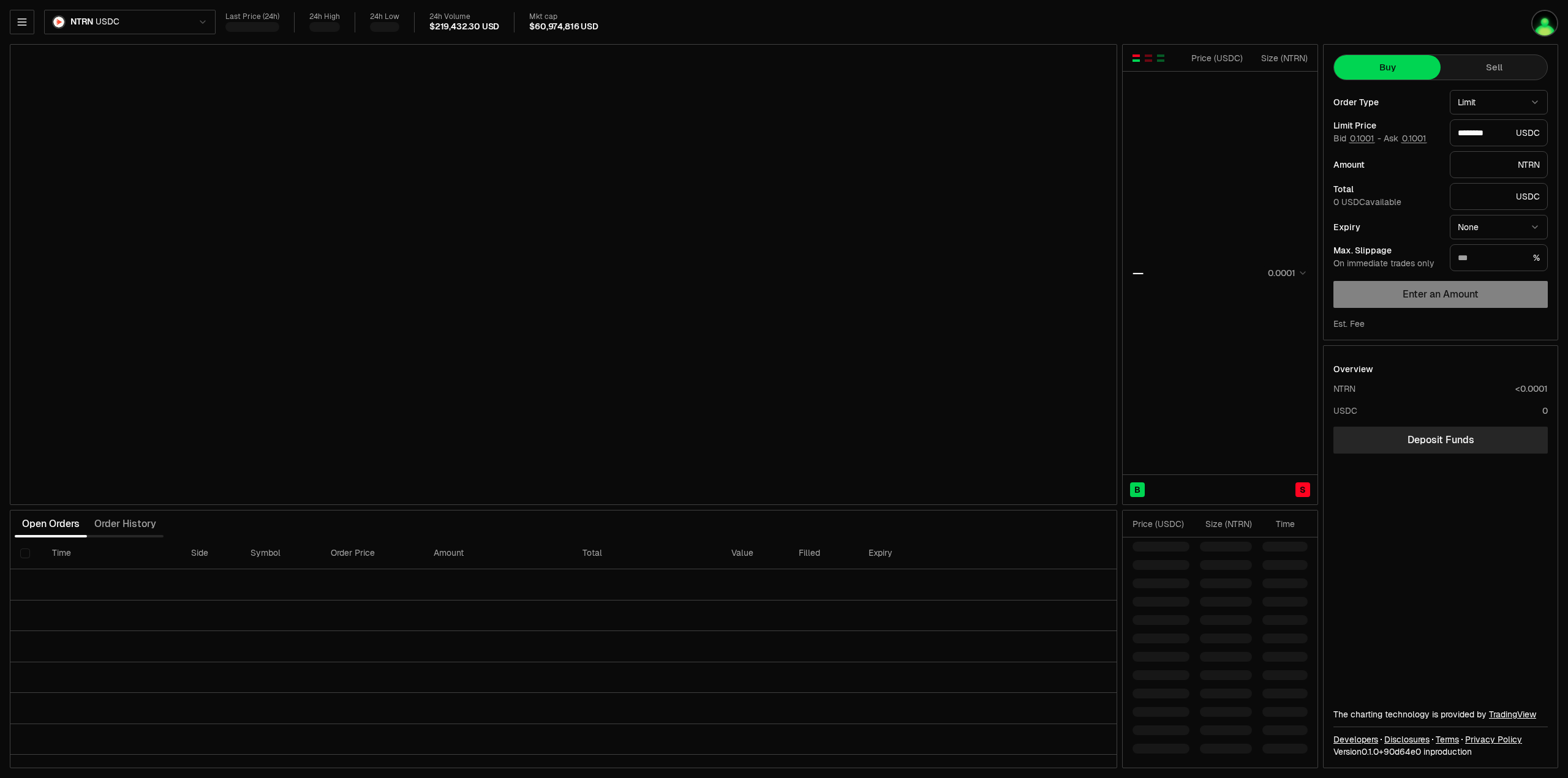
type input "********"
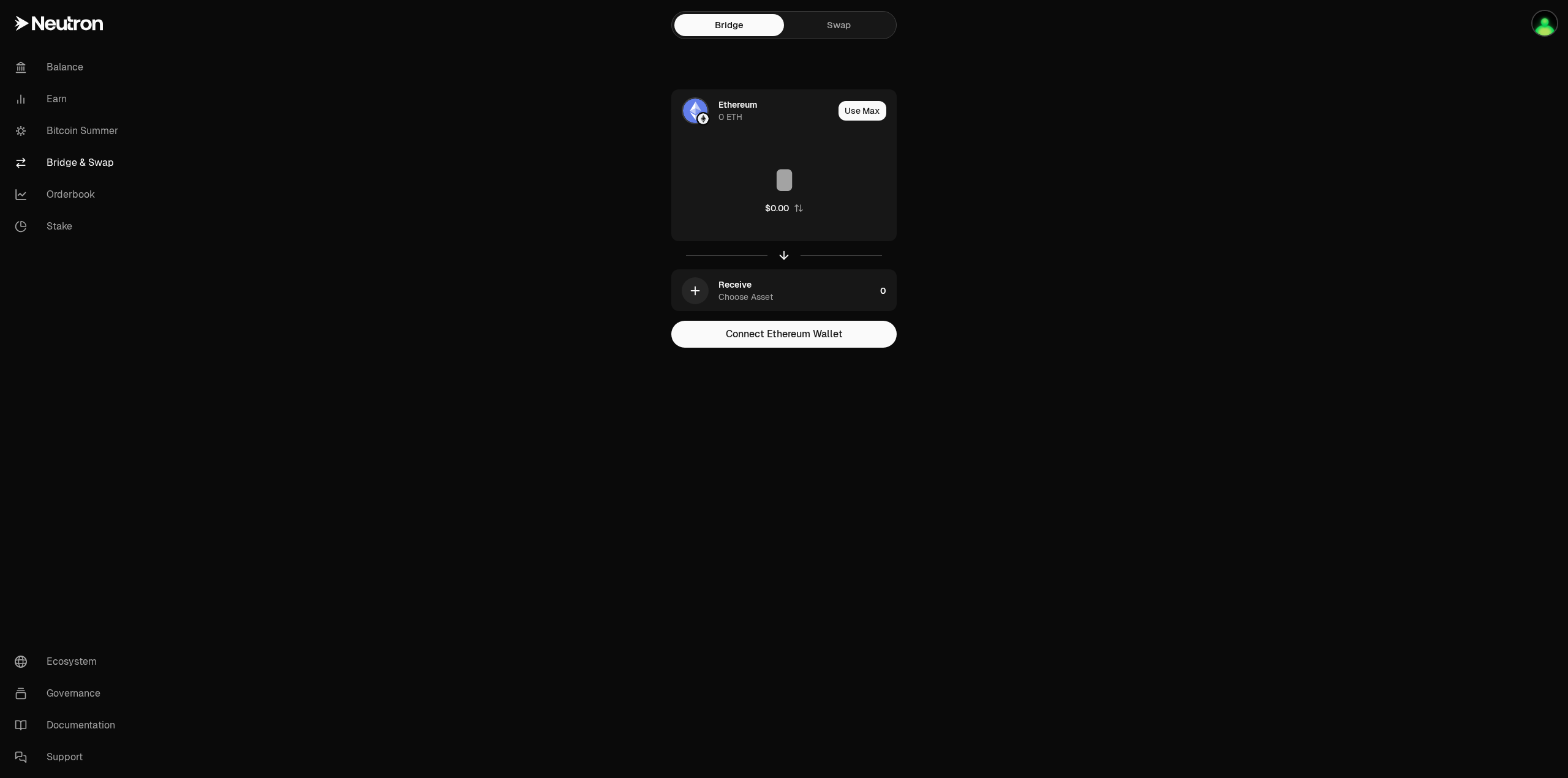
click at [77, 30] on icon at bounding box center [59, 23] width 88 height 14
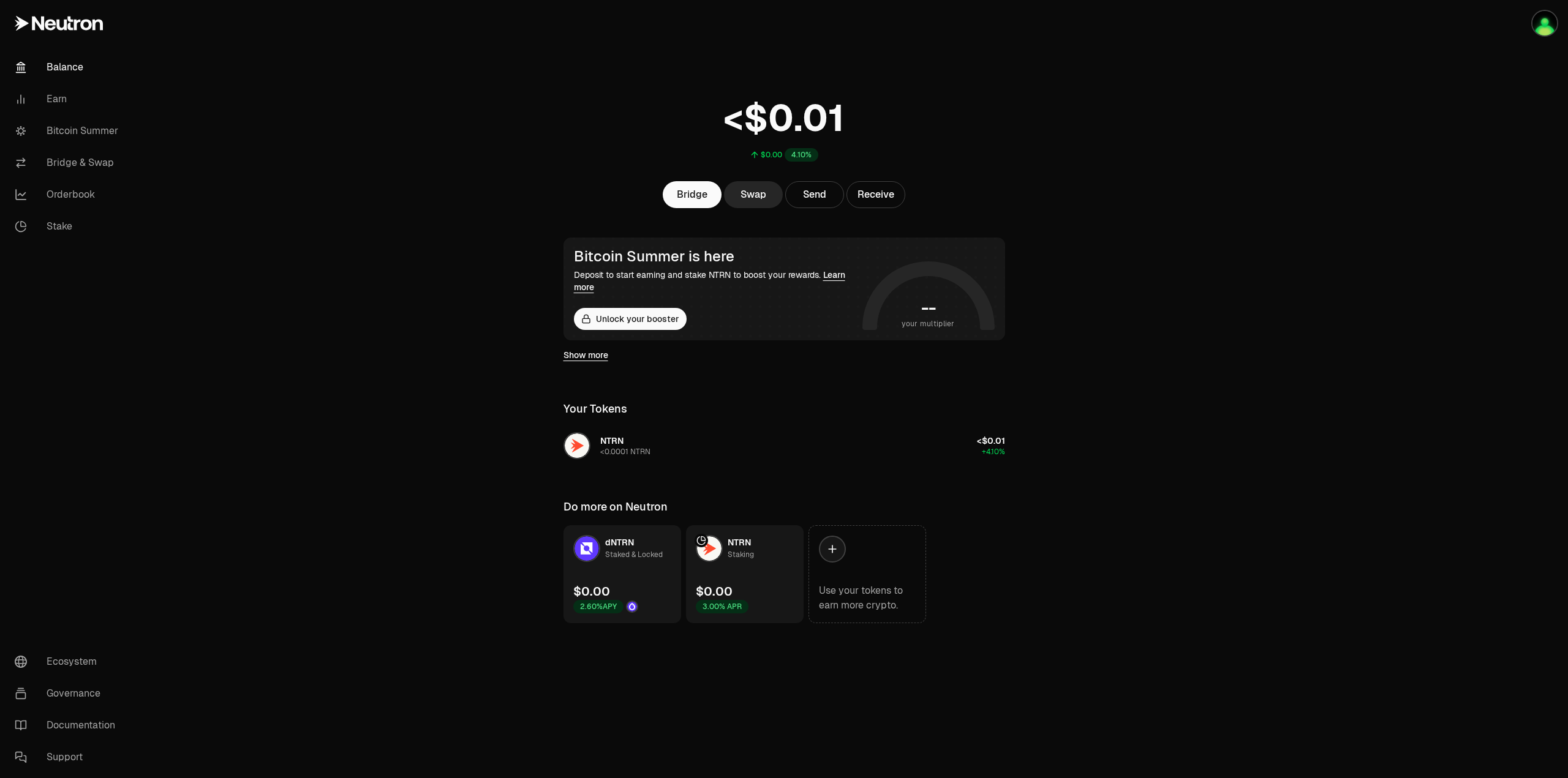
drag, startPoint x: 1176, startPoint y: 0, endPoint x: 1057, endPoint y: 76, distance: 141.2
click at [1057, 76] on main "$0.00 4.10% Bridge Swap Send Receive Bitcoin Summer is here Deposit to start ea…" at bounding box center [852, 336] width 1431 height 672
click at [83, 200] on link "Orderbook" at bounding box center [68, 194] width 128 height 32
click at [54, 216] on link "Stake" at bounding box center [68, 226] width 128 height 32
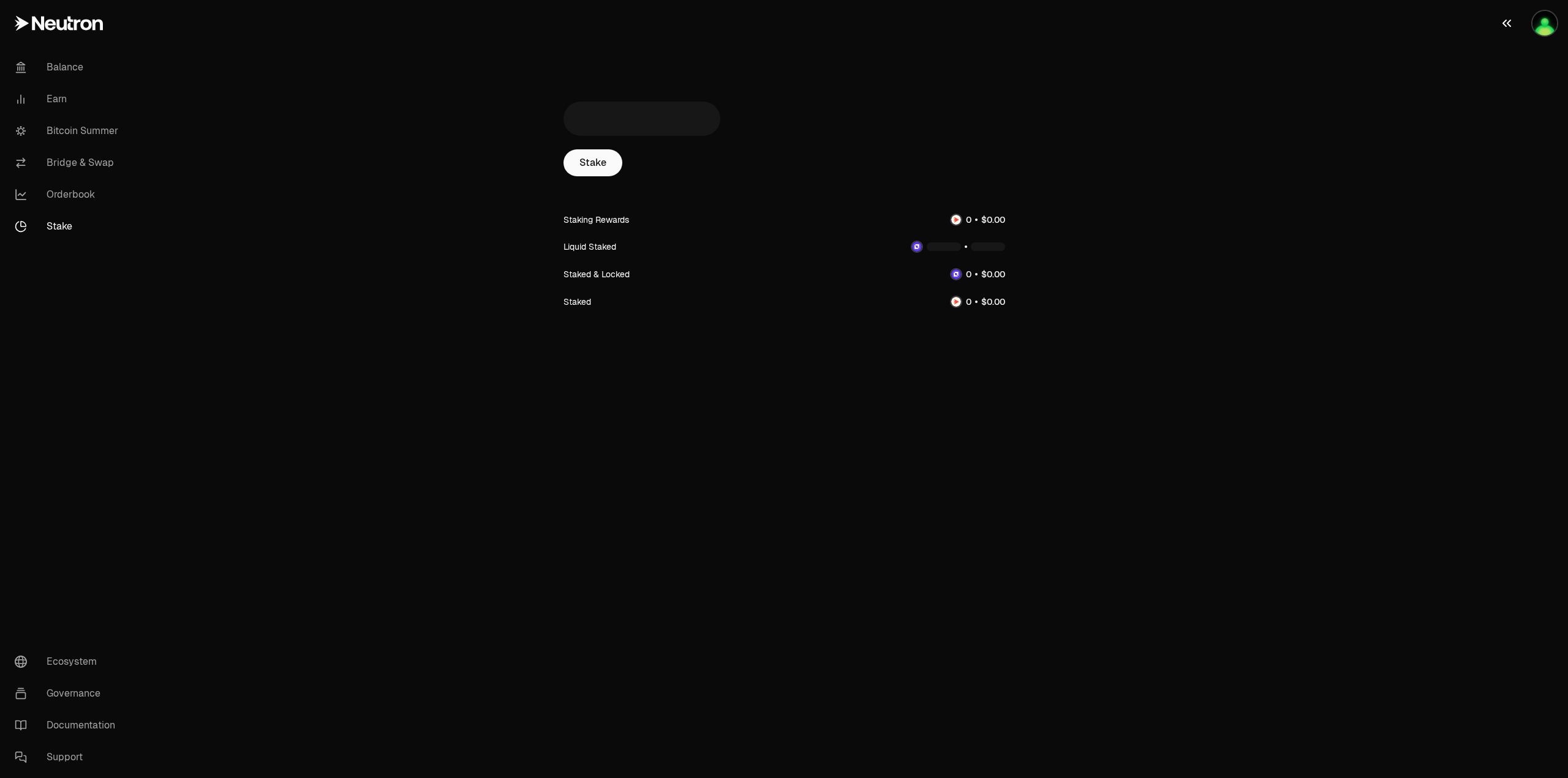
click at [1547, 16] on img "button" at bounding box center [1545, 23] width 25 height 25
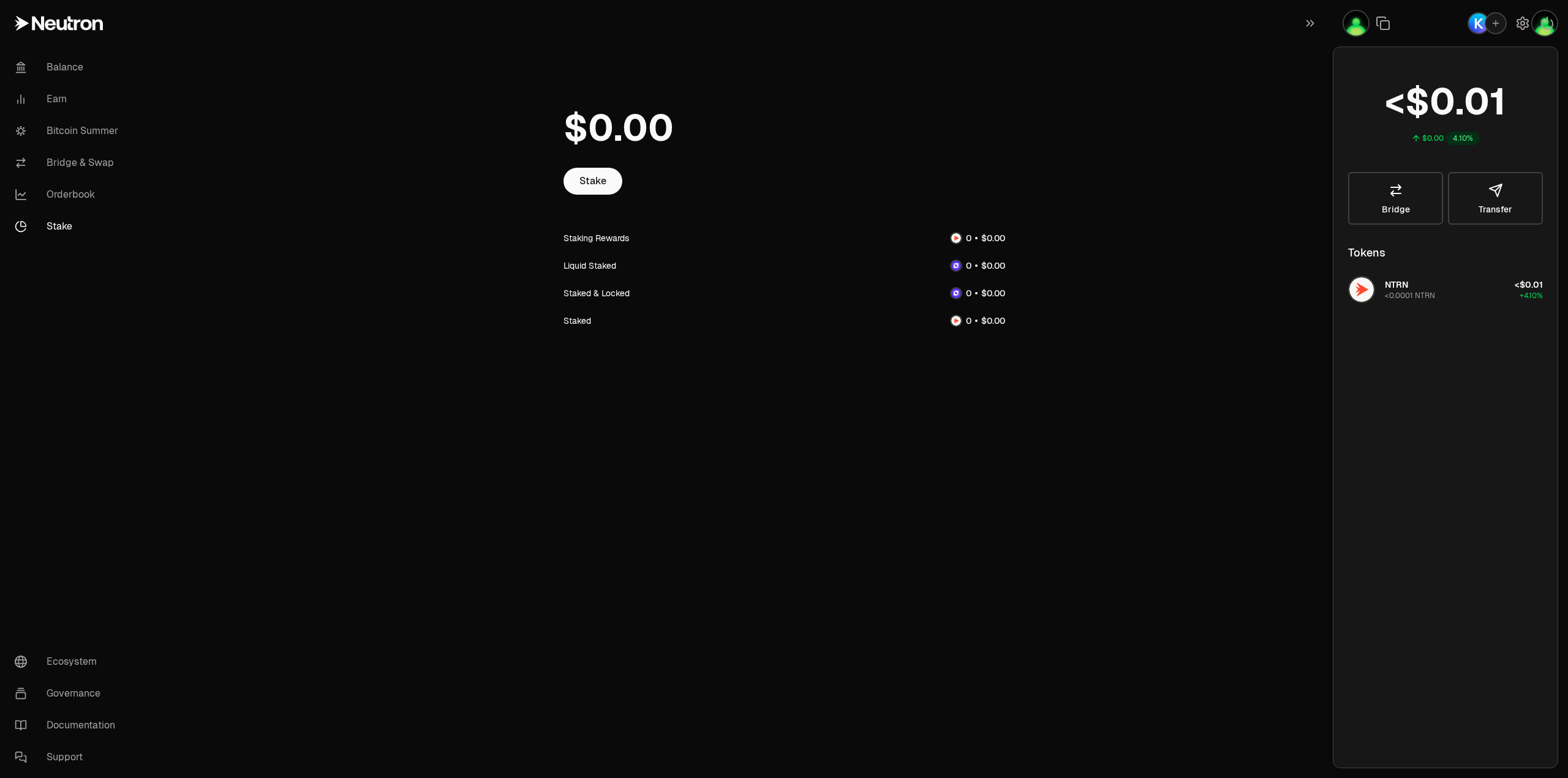
click at [1032, 387] on main "Stake Staking Rewards Liquid Staked Staked & Locked Staked" at bounding box center [852, 216] width 1431 height 433
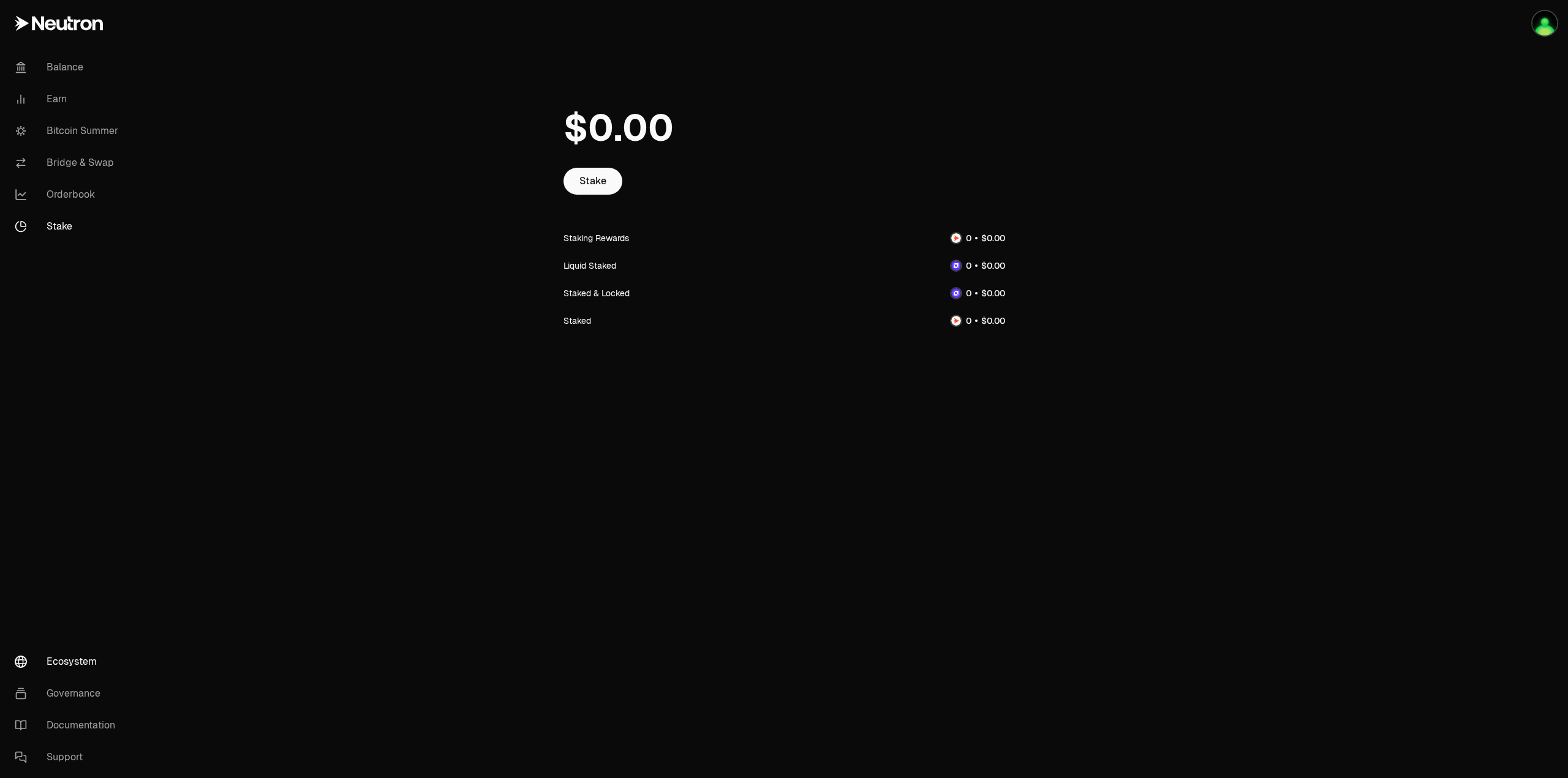
click at [105, 656] on link "Ecosystem" at bounding box center [68, 661] width 128 height 32
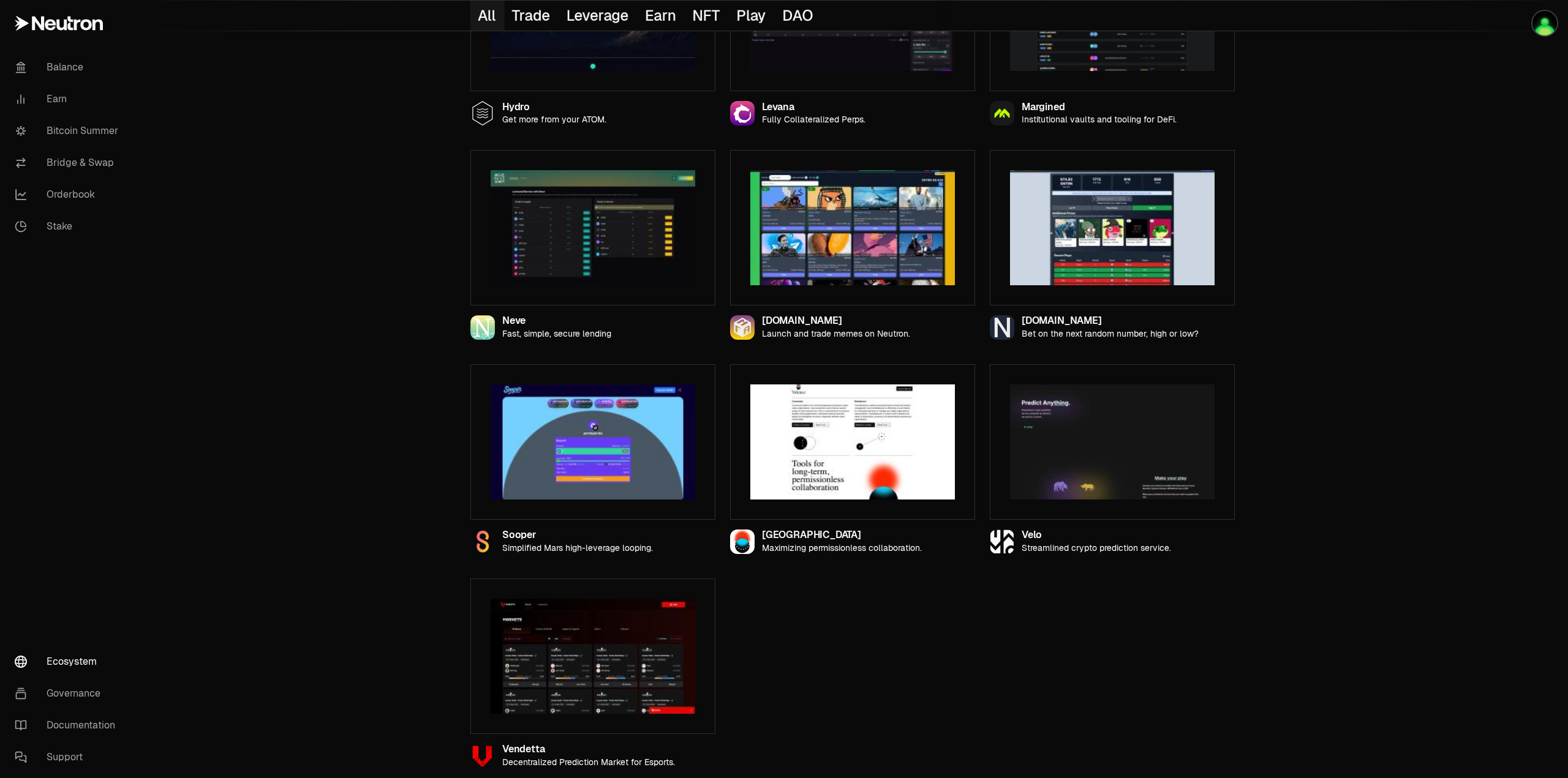
scroll to position [916, 0]
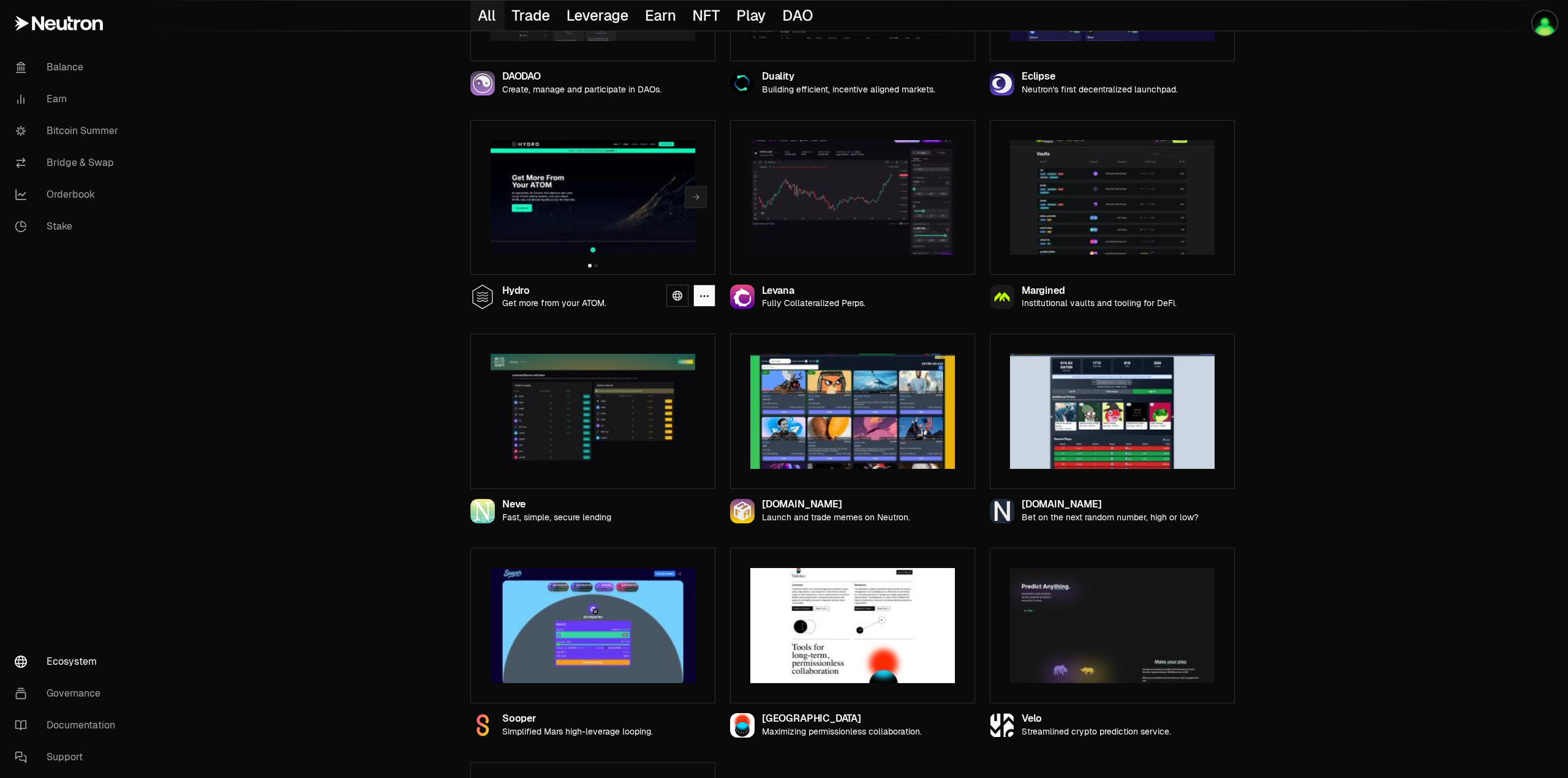
click at [580, 233] on img at bounding box center [592, 198] width 204 height 115
click at [679, 297] on icon at bounding box center [677, 295] width 10 height 10
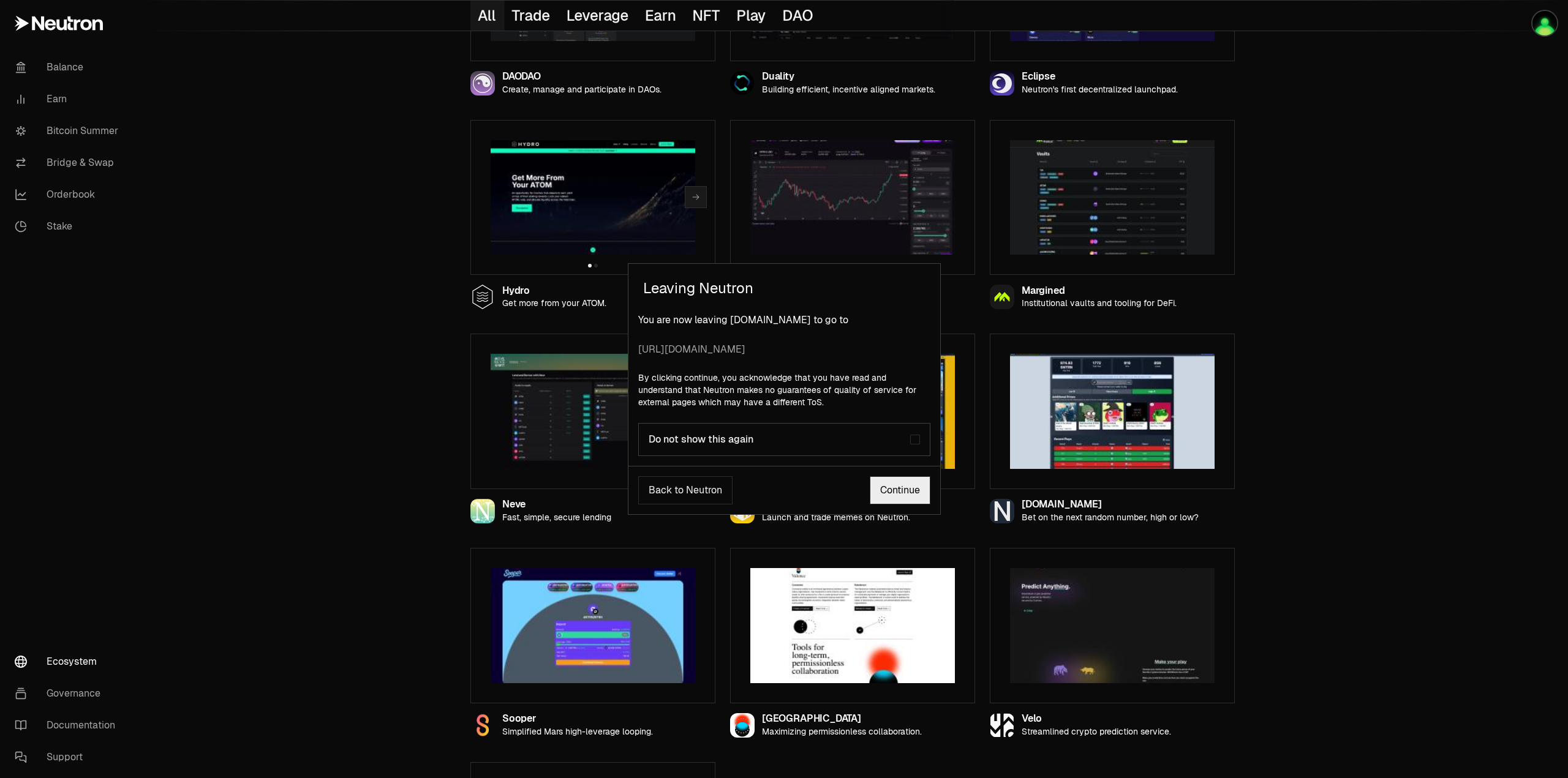
click at [886, 487] on link "Continue" at bounding box center [899, 490] width 60 height 28
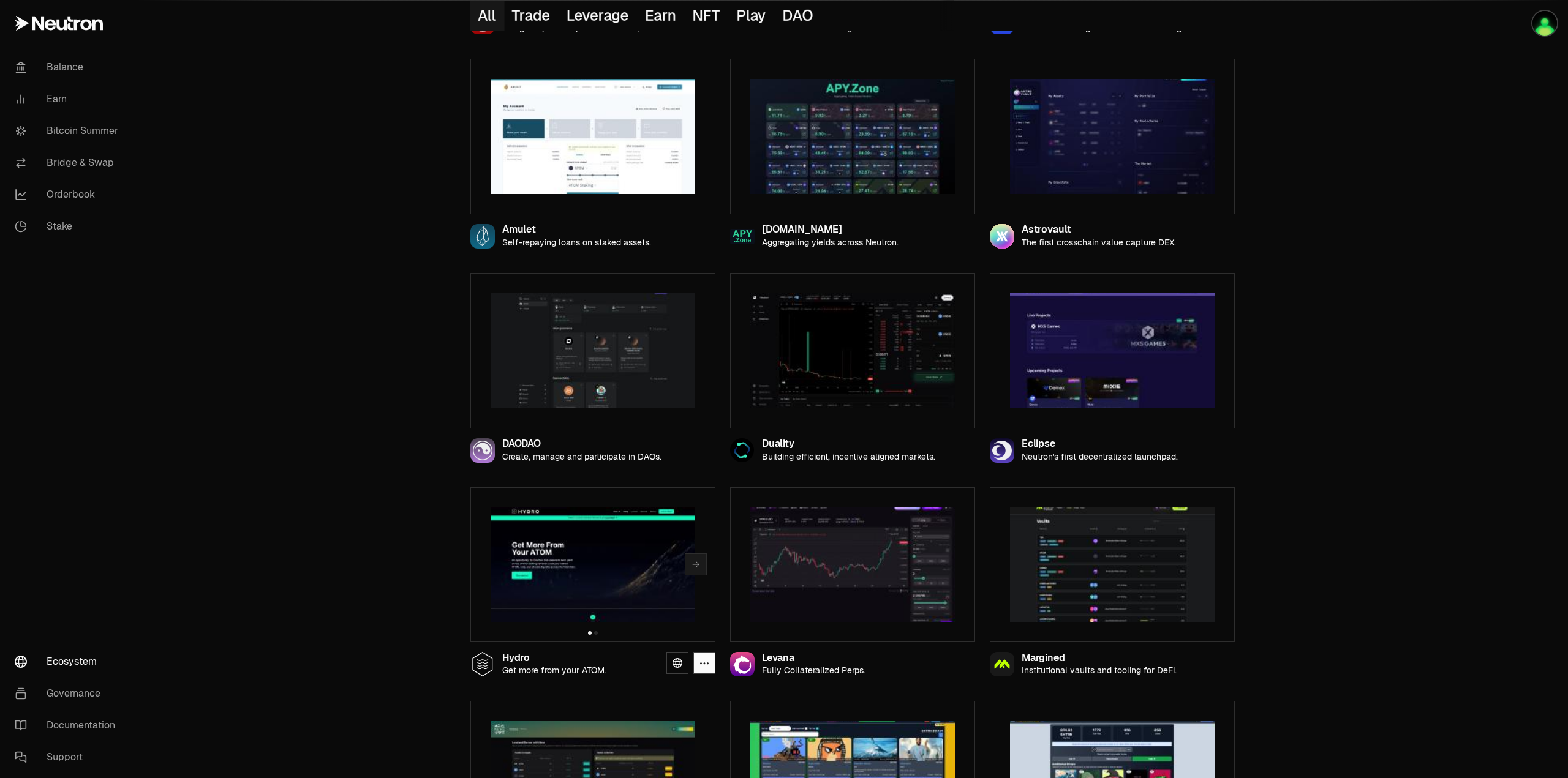
scroll to position [426, 0]
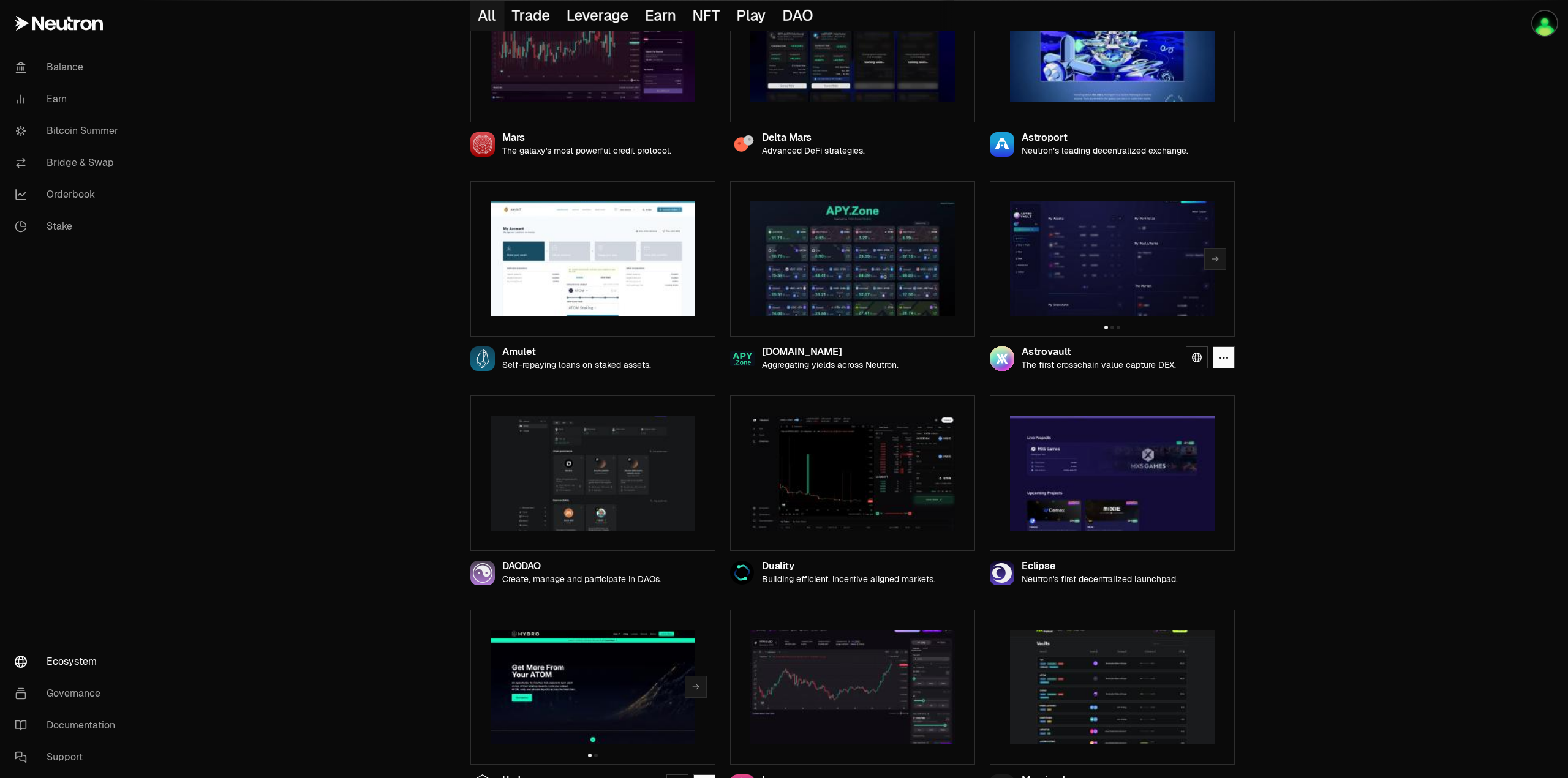
click at [1094, 268] on img at bounding box center [1111, 259] width 204 height 115
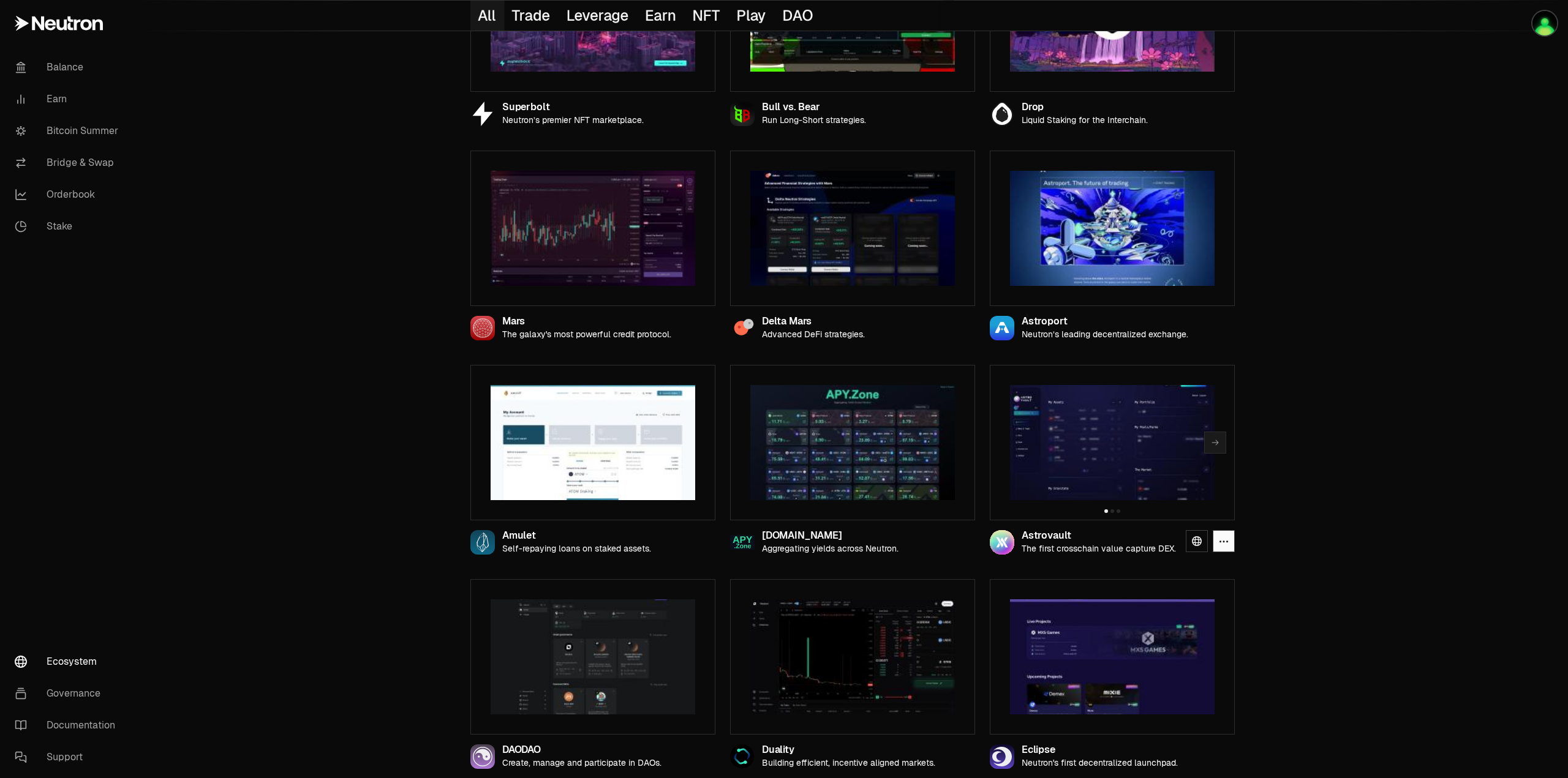
scroll to position [181, 0]
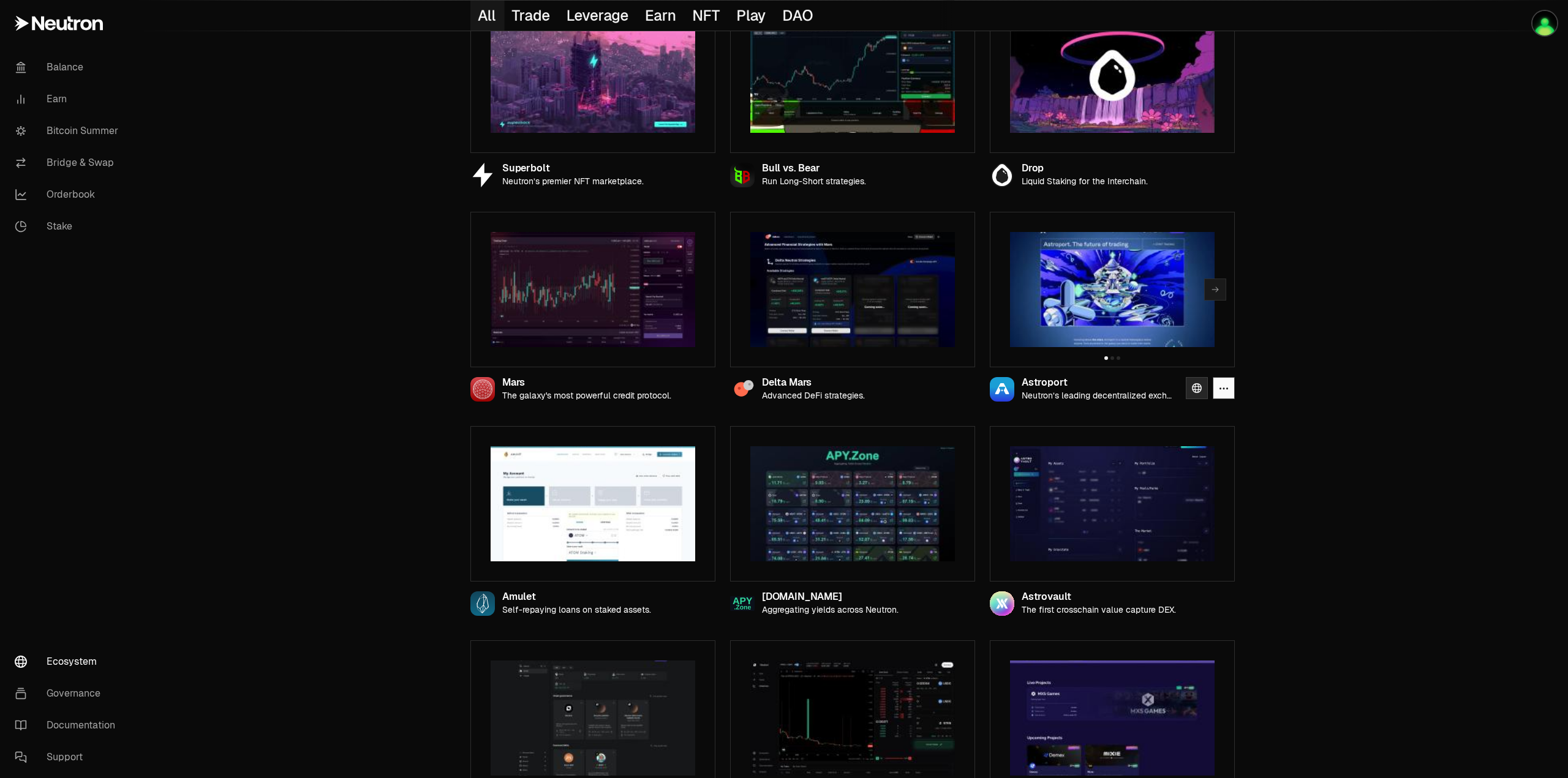
click at [1193, 391] on icon at bounding box center [1197, 389] width 10 height 10
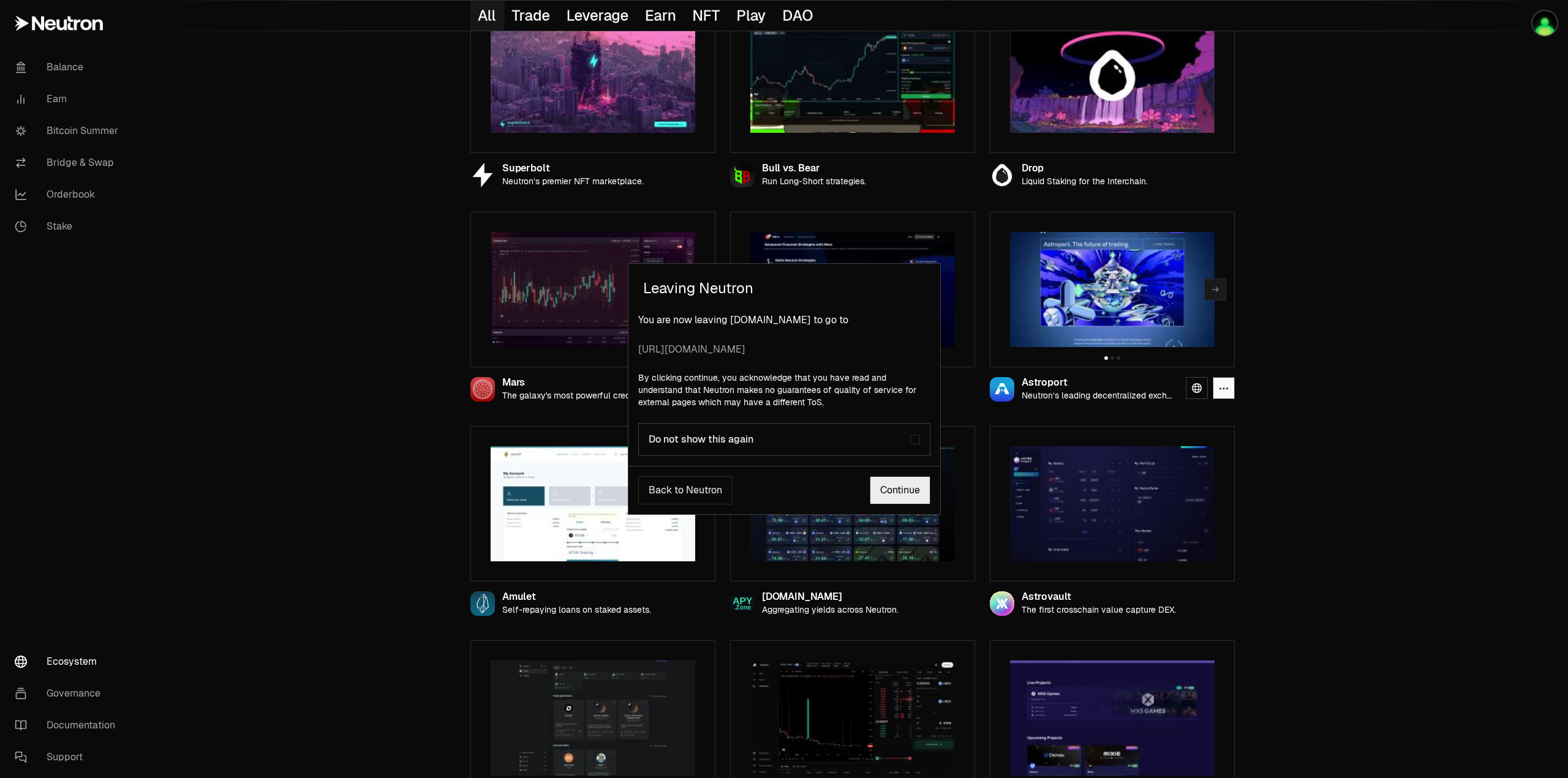
click at [890, 501] on link "Continue" at bounding box center [899, 490] width 60 height 28
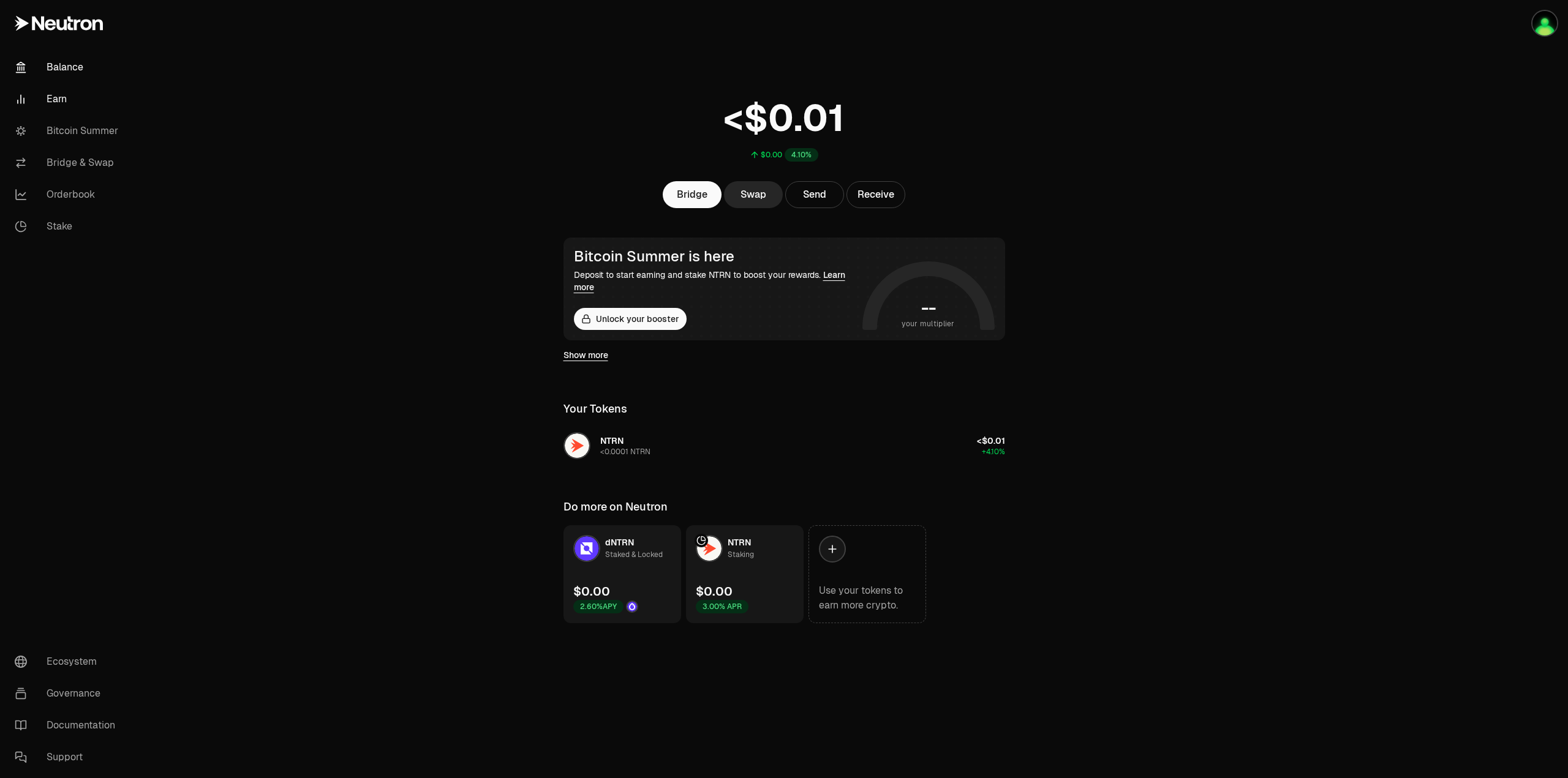
click at [64, 96] on link "Earn" at bounding box center [68, 99] width 128 height 32
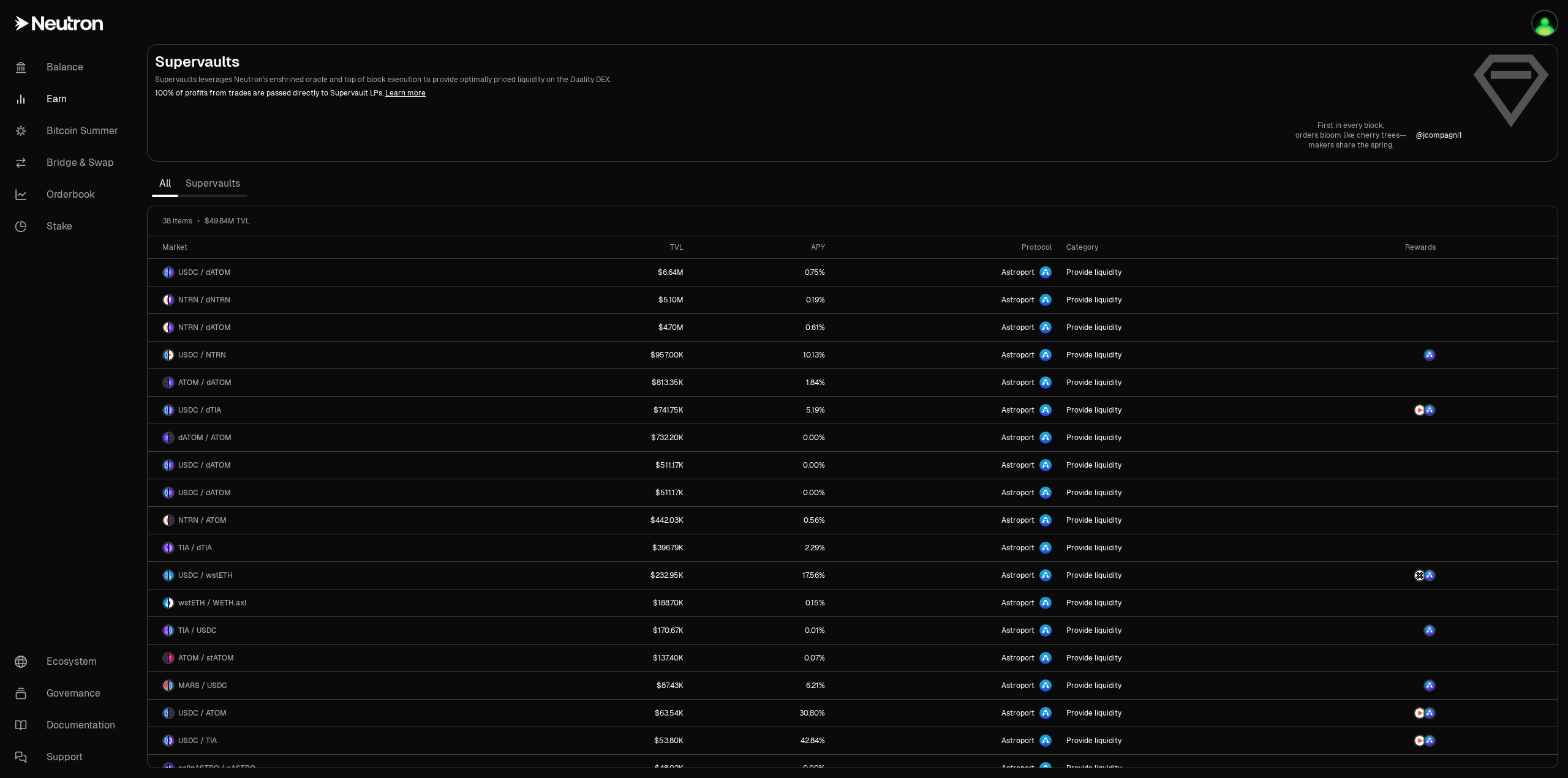
click at [198, 192] on link "Supervaults" at bounding box center [213, 184] width 69 height 25
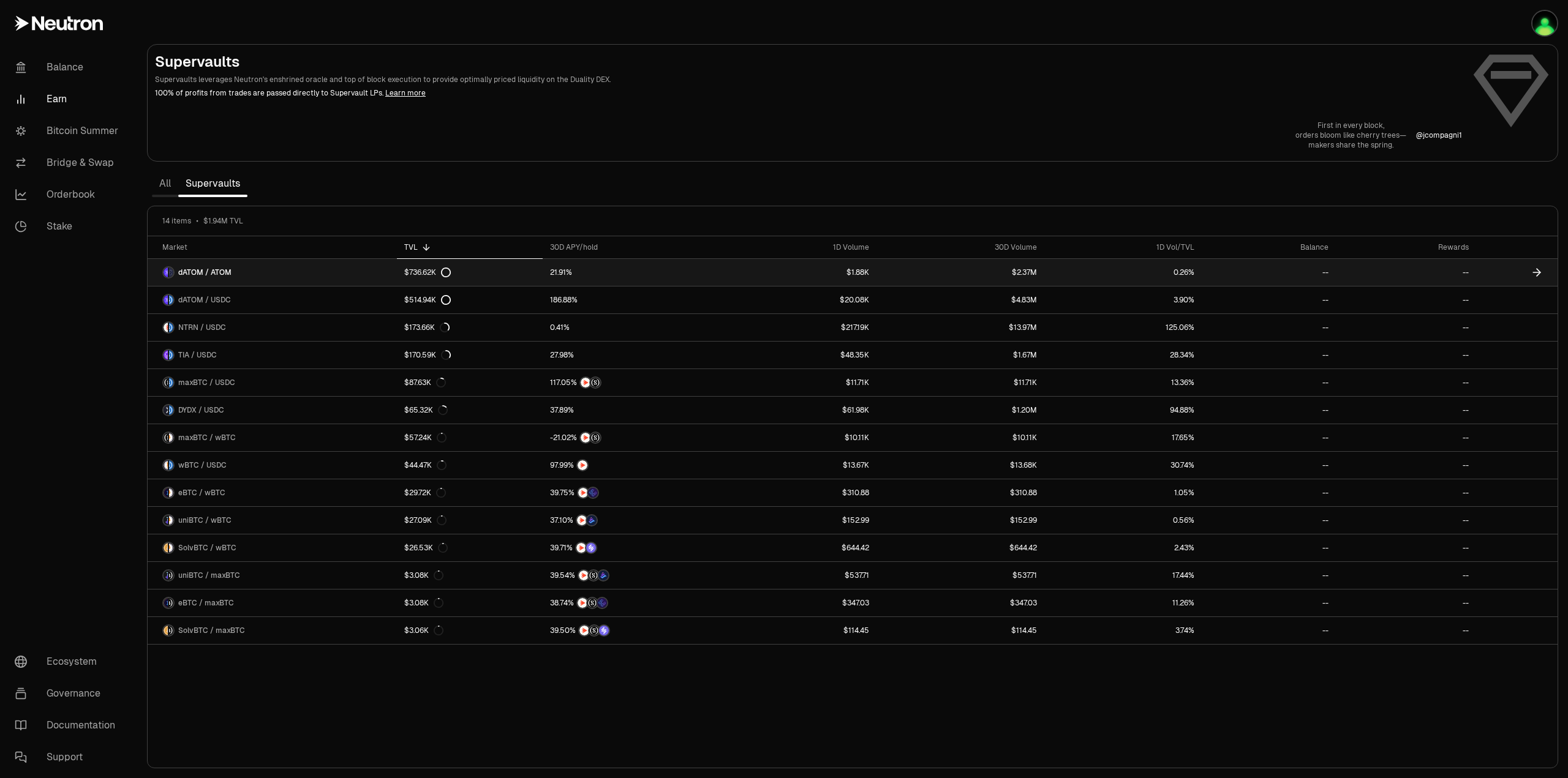
click at [445, 275] on icon at bounding box center [446, 272] width 10 height 10
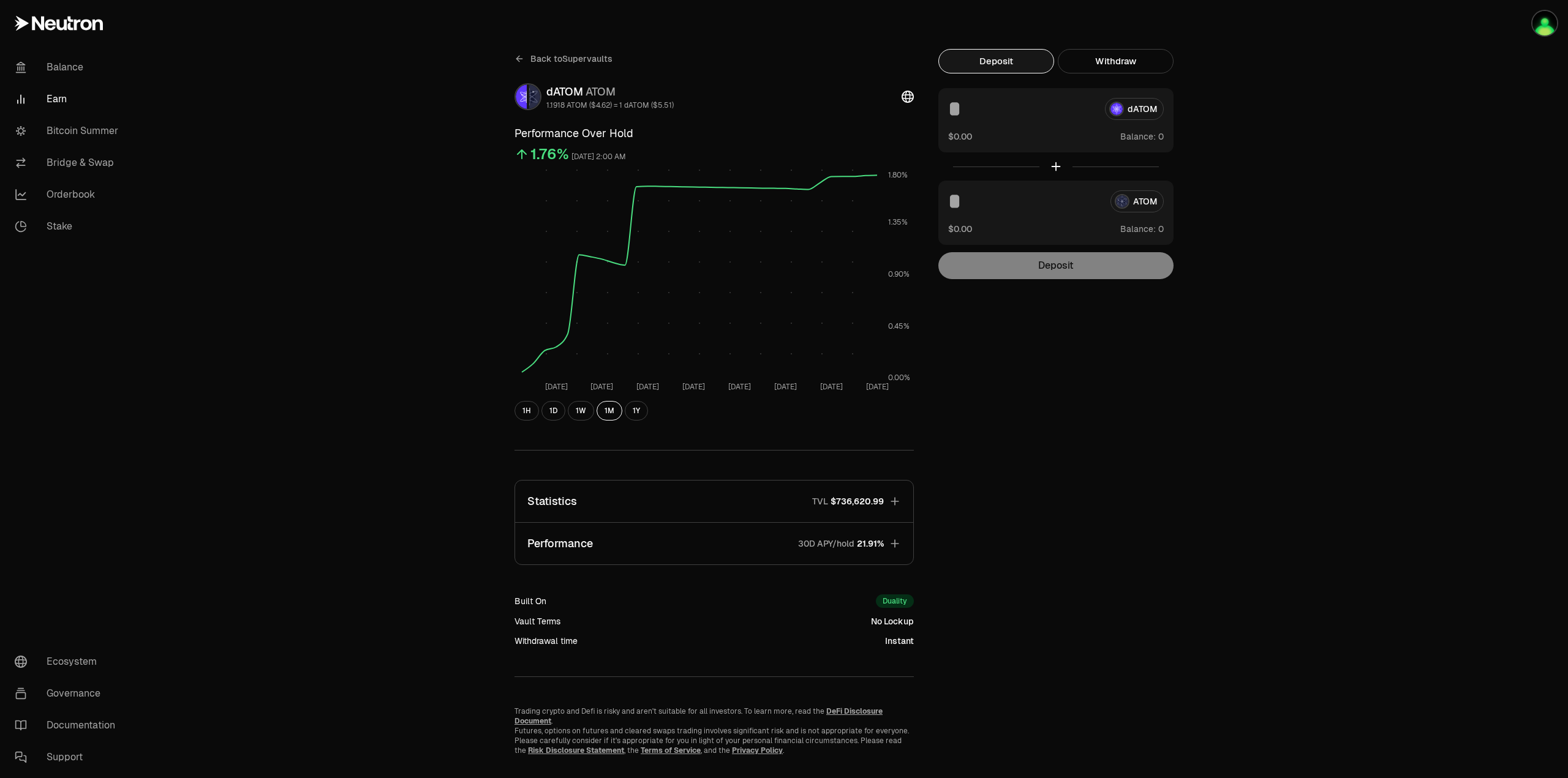
scroll to position [26, 0]
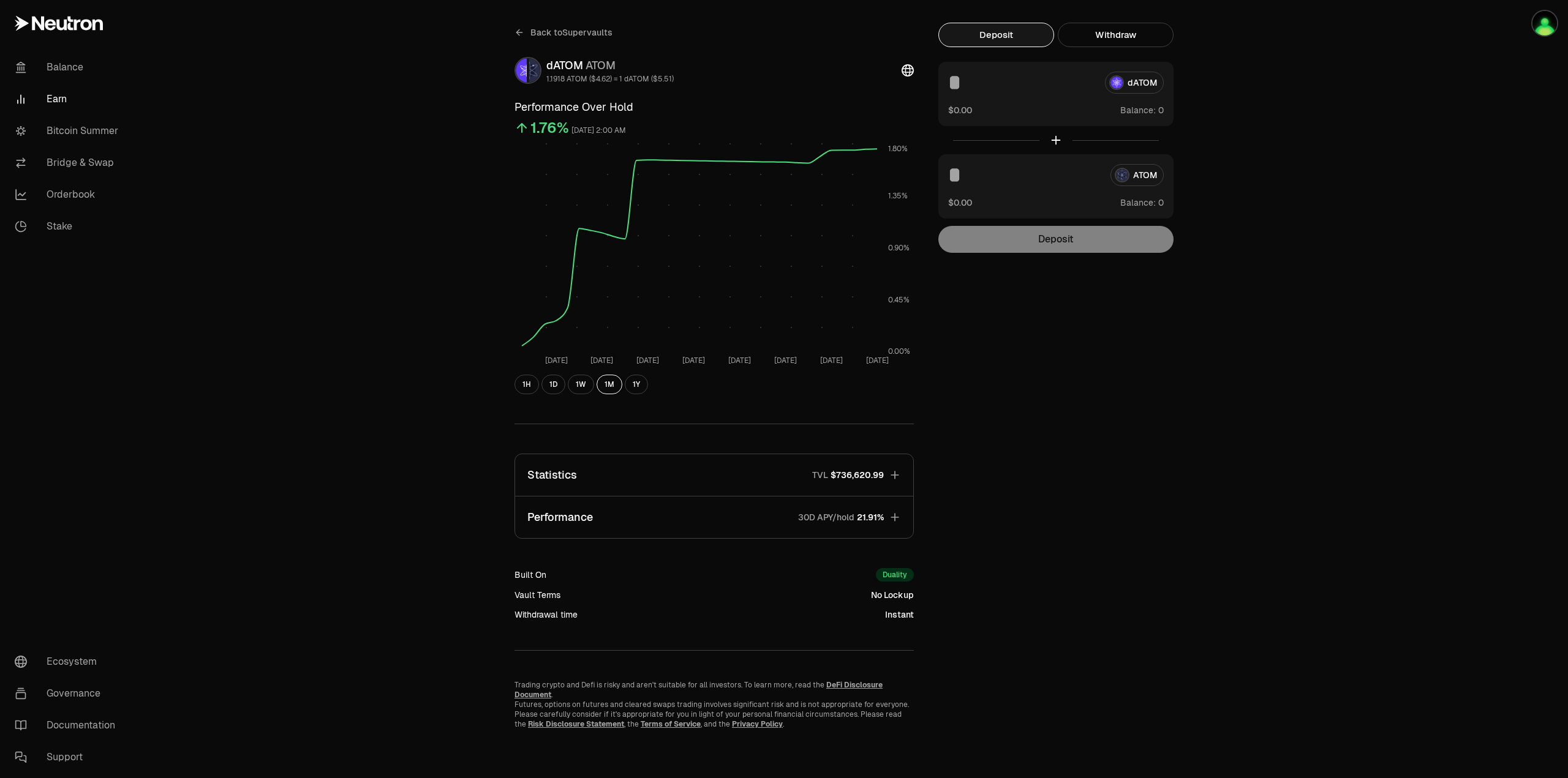
click at [54, 97] on link "Earn" at bounding box center [68, 99] width 128 height 32
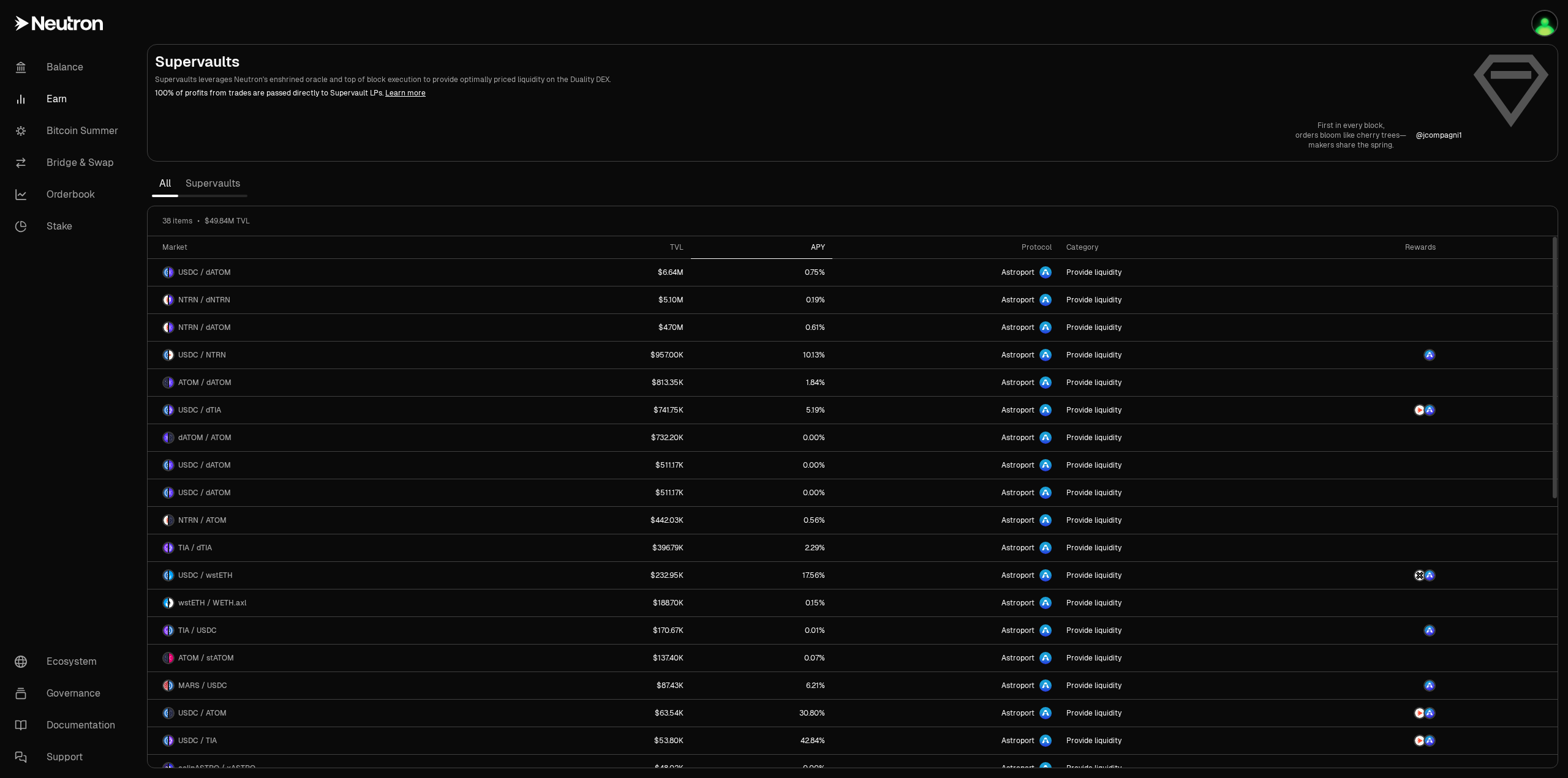
click at [806, 242] on th "APY" at bounding box center [761, 248] width 141 height 23
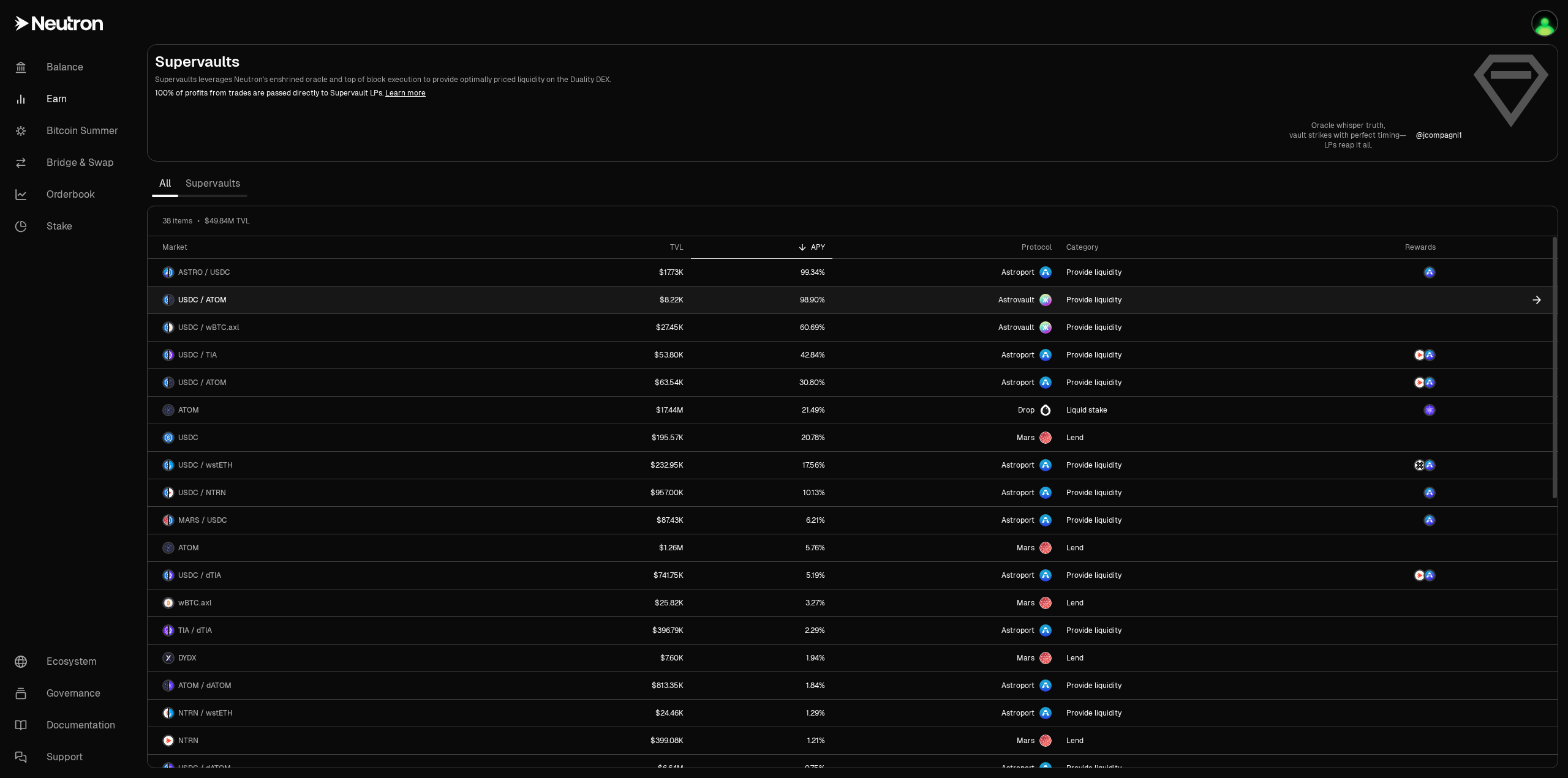
click at [1042, 297] on circle at bounding box center [1045, 299] width 12 height 12
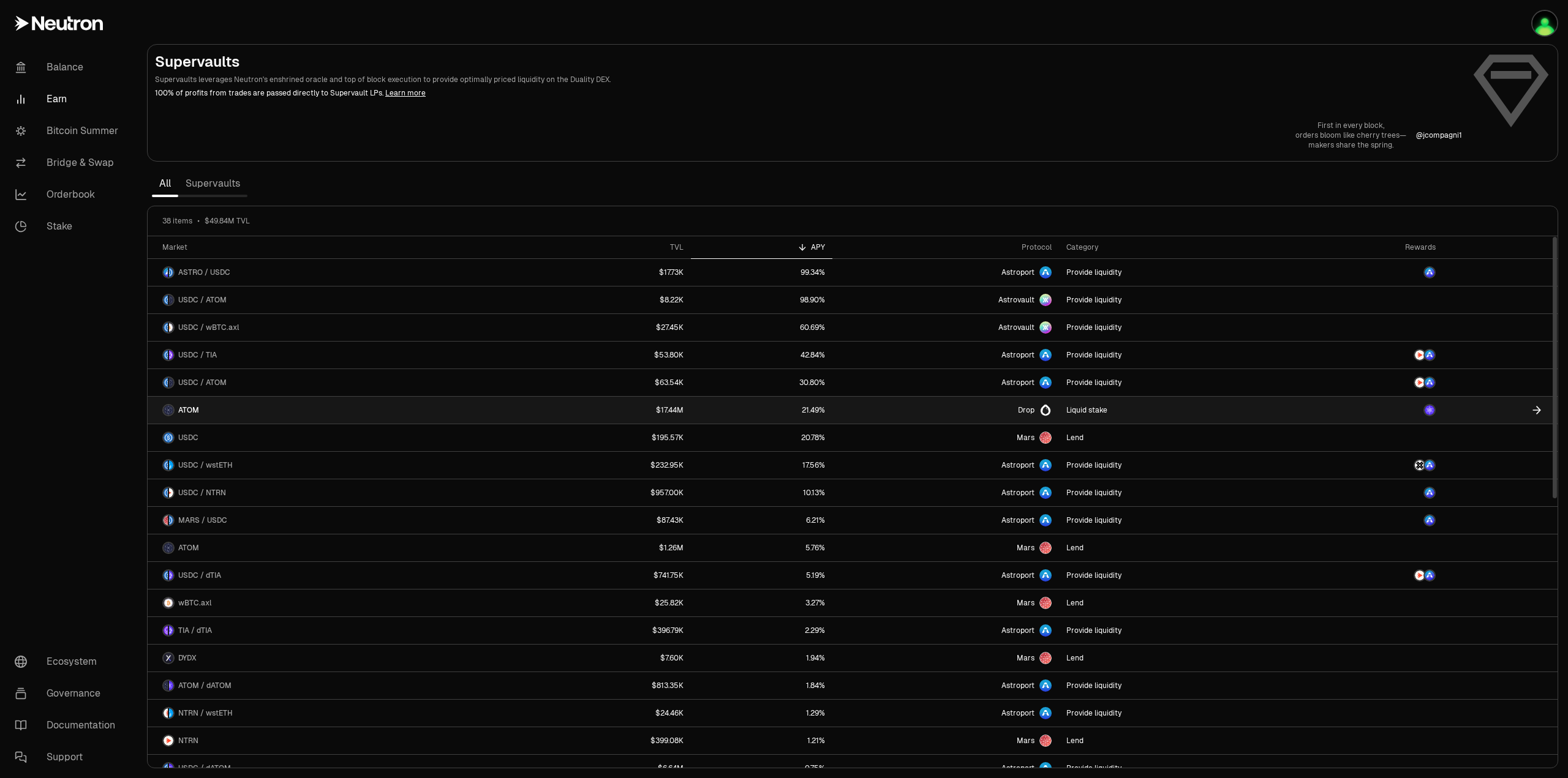
click at [682, 413] on link "$17.44M" at bounding box center [611, 411] width 159 height 27
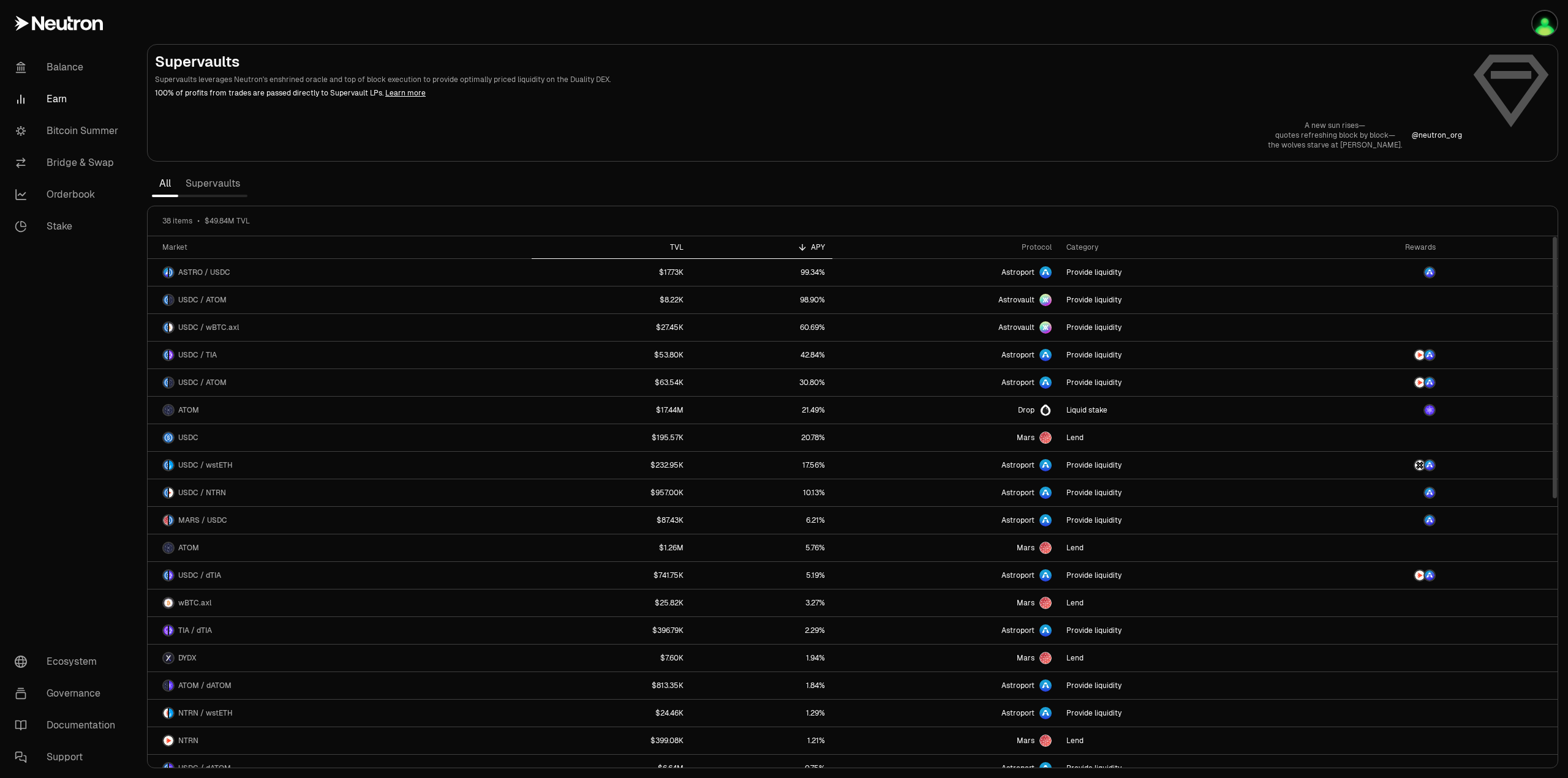
click at [678, 242] on th "TVL" at bounding box center [611, 248] width 159 height 23
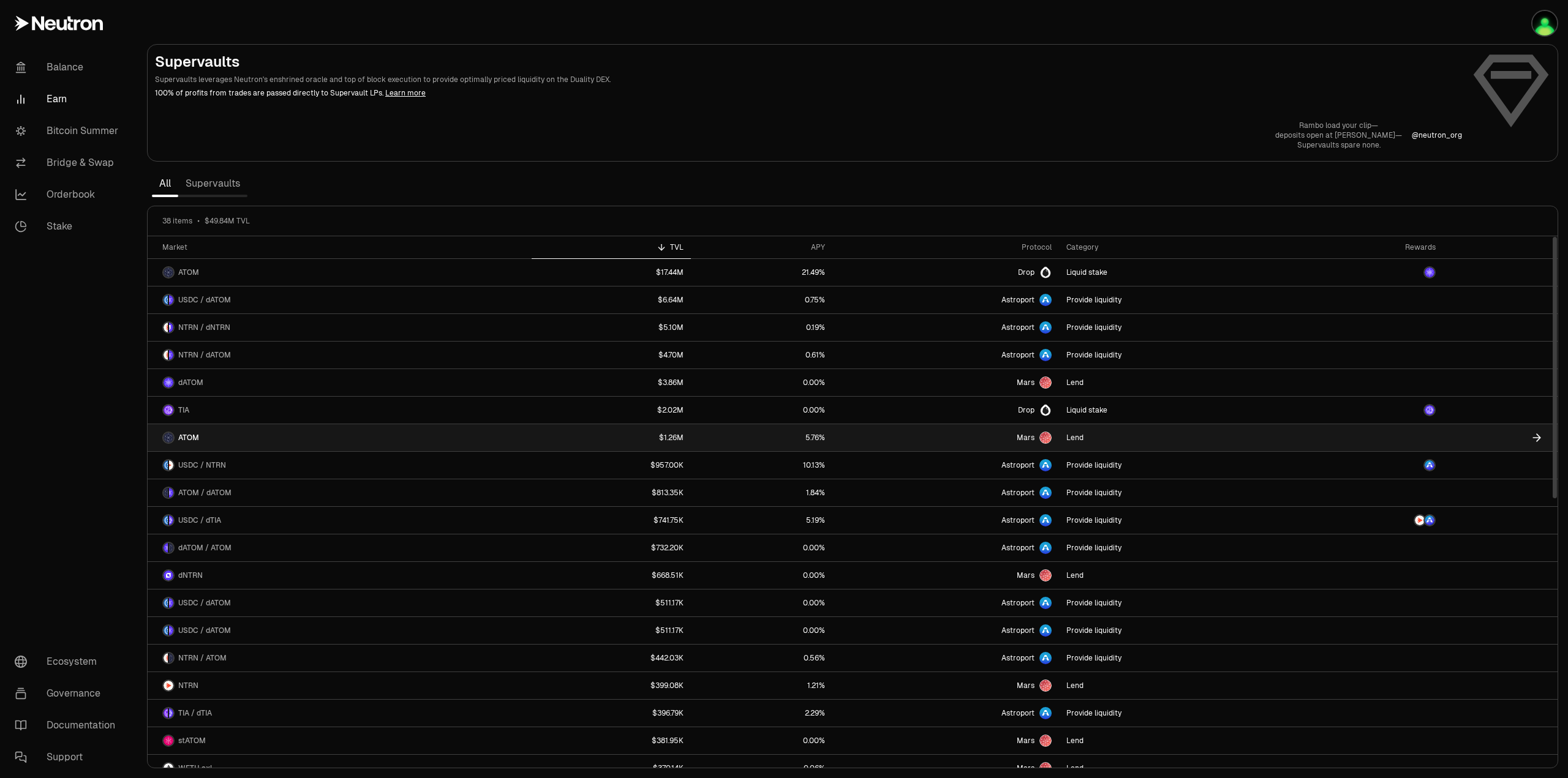
click at [674, 437] on link "$1.26M" at bounding box center [611, 437] width 159 height 27
